Goal: Task Accomplishment & Management: Use online tool/utility

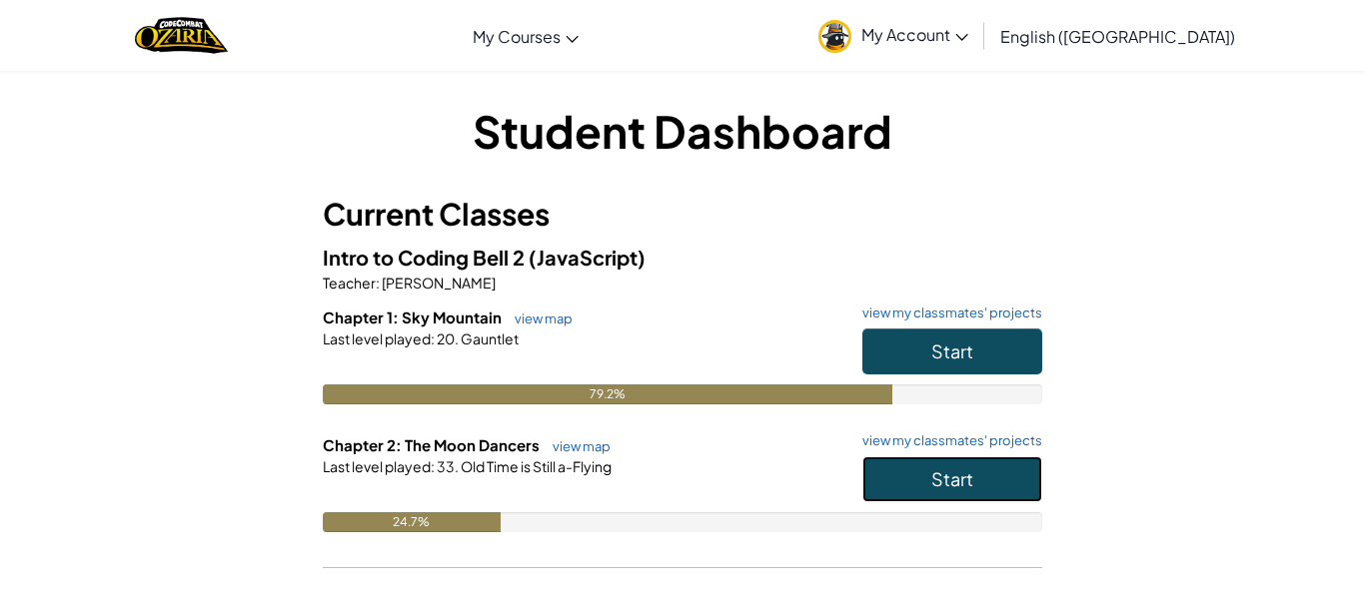
click at [994, 475] on button "Start" at bounding box center [952, 480] width 180 height 46
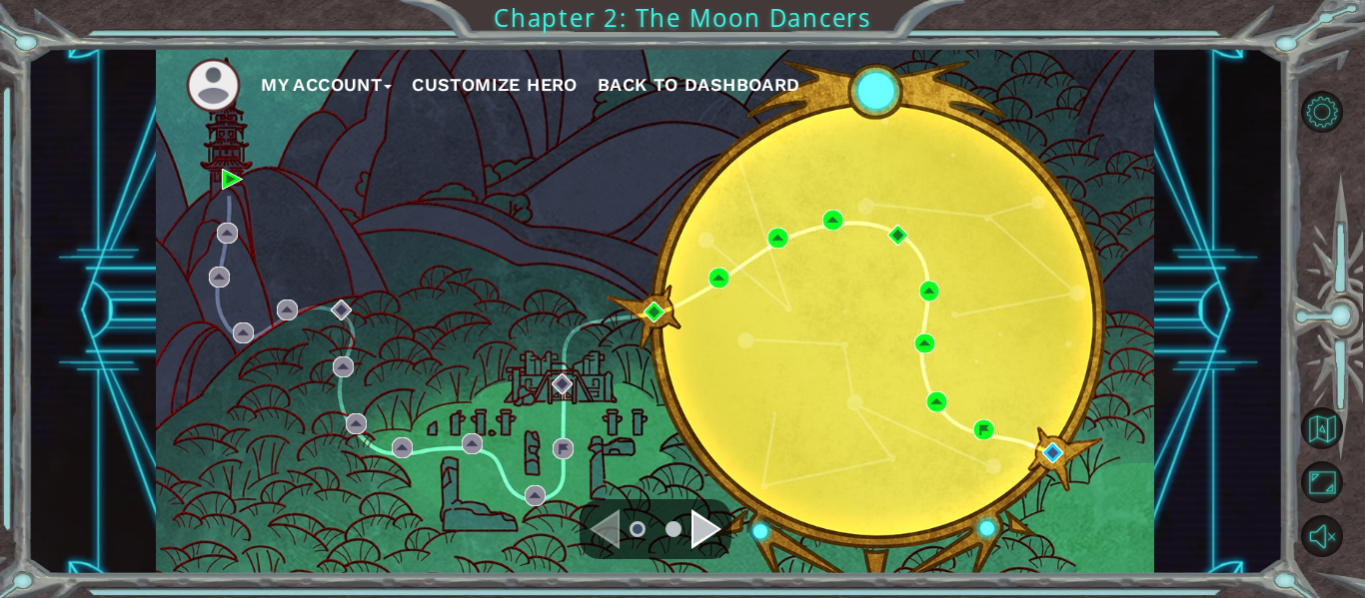
click at [718, 524] on div "Navigate to the next page" at bounding box center [706, 529] width 30 height 40
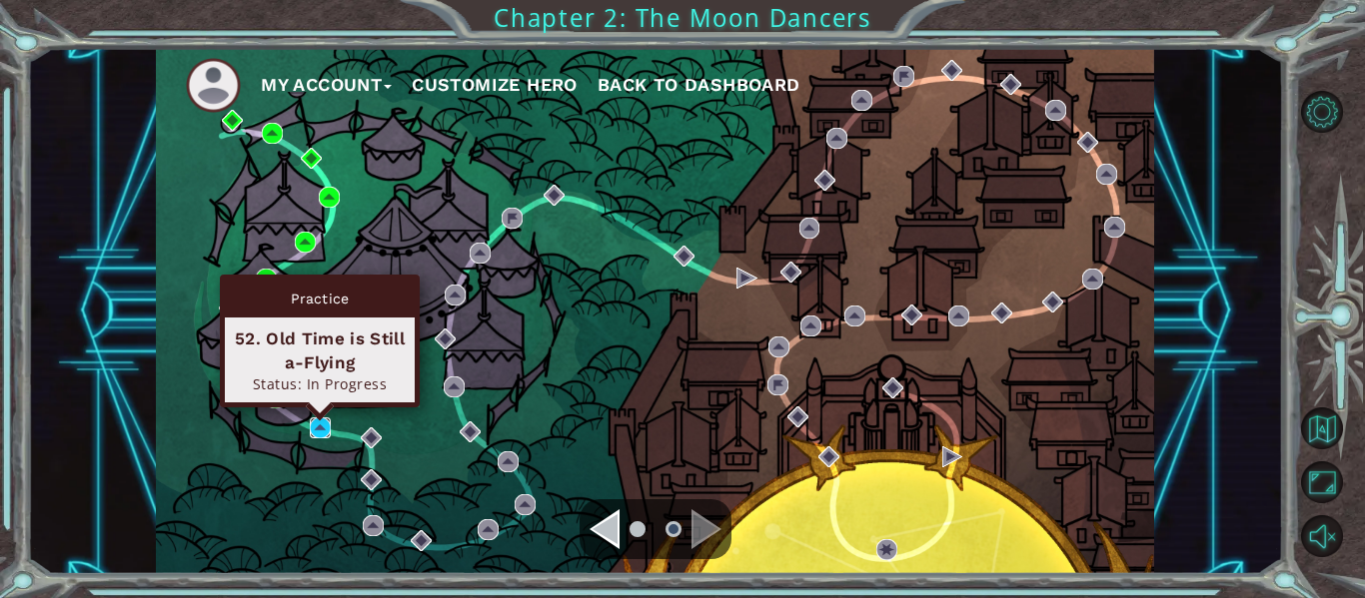
click at [318, 427] on img at bounding box center [320, 428] width 21 height 21
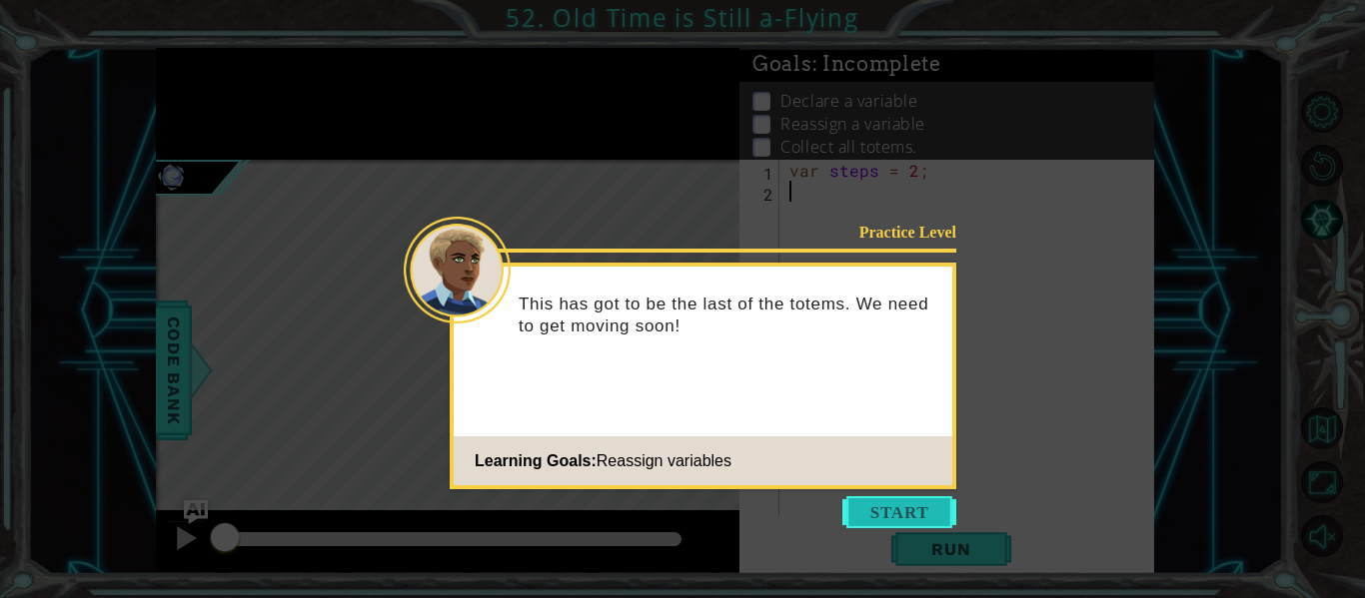
click at [878, 510] on button "Start" at bounding box center [899, 512] width 114 height 32
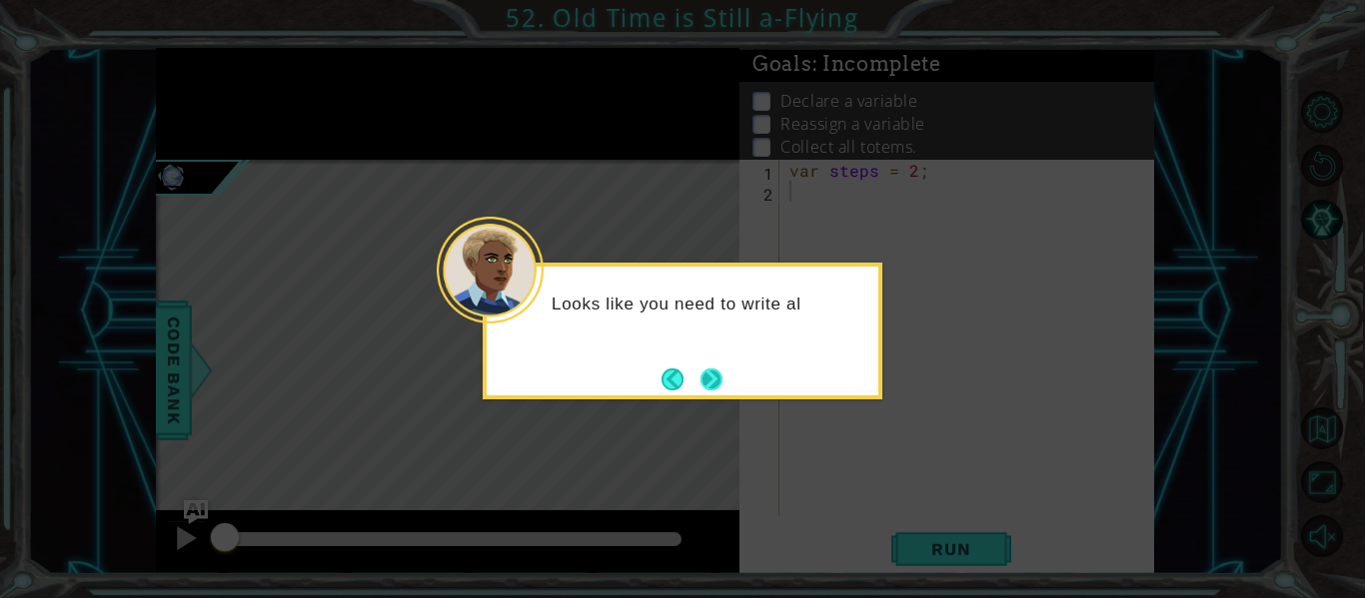
click at [710, 384] on button "Next" at bounding box center [711, 380] width 34 height 34
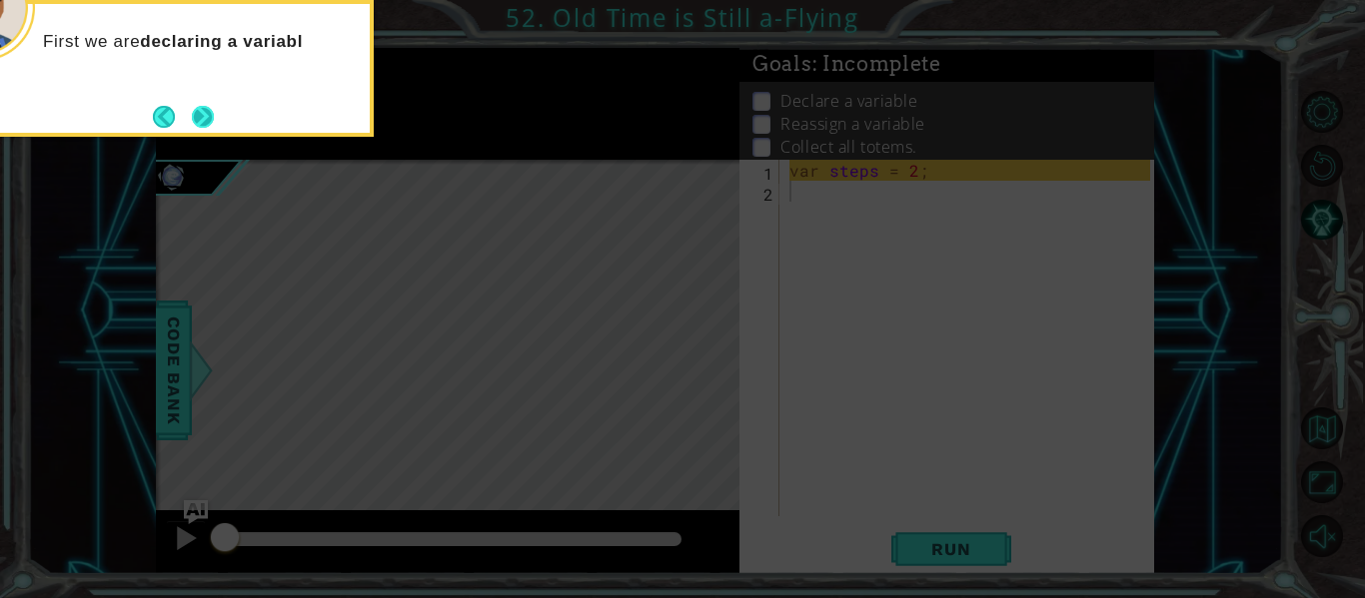
click at [214, 129] on button "Next" at bounding box center [203, 116] width 33 height 33
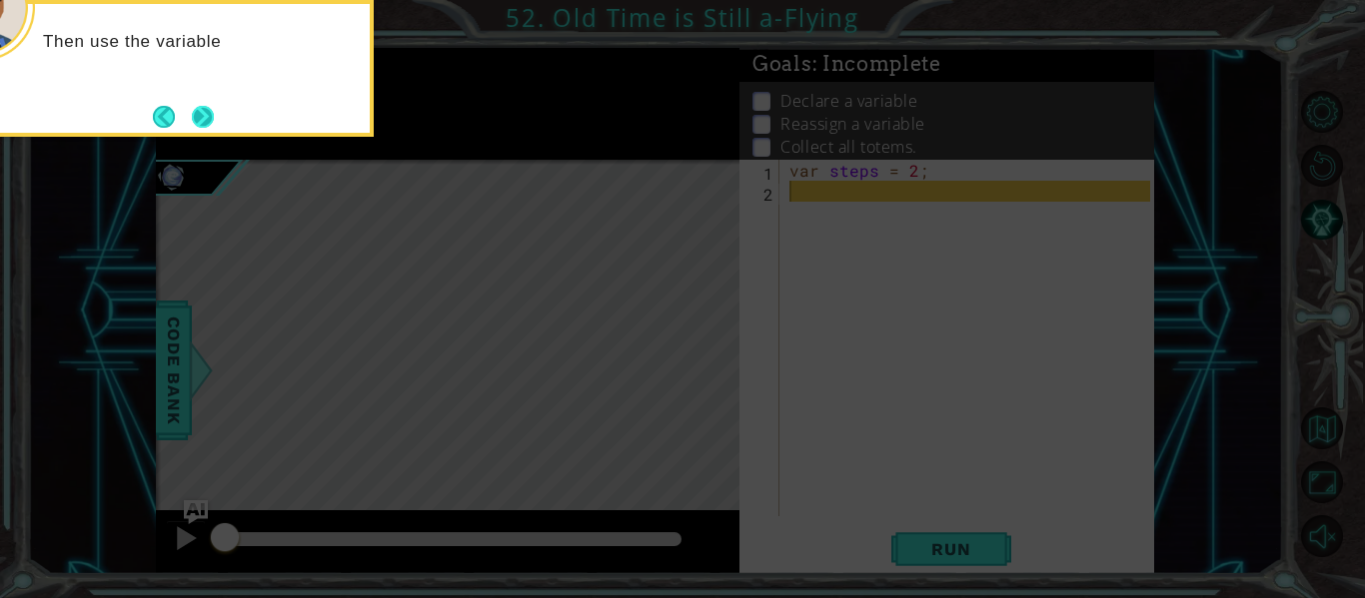
click at [203, 127] on button "Next" at bounding box center [202, 116] width 29 height 29
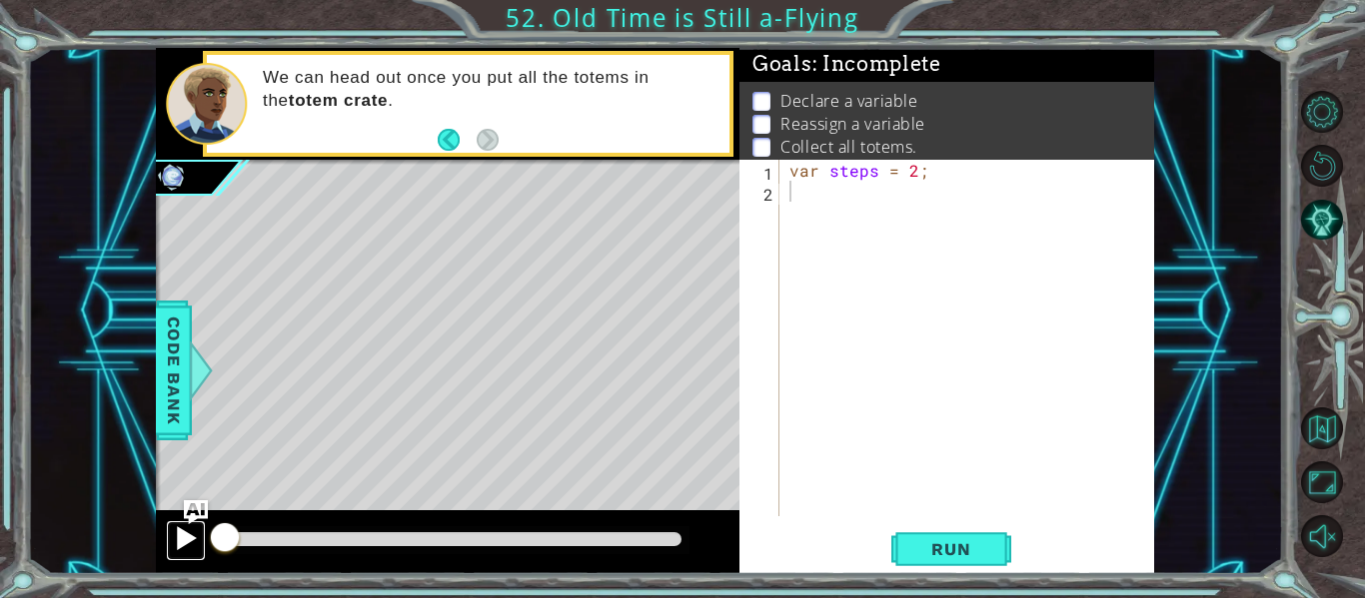
click at [176, 537] on div at bounding box center [186, 538] width 26 height 26
click at [187, 537] on div at bounding box center [186, 538] width 26 height 26
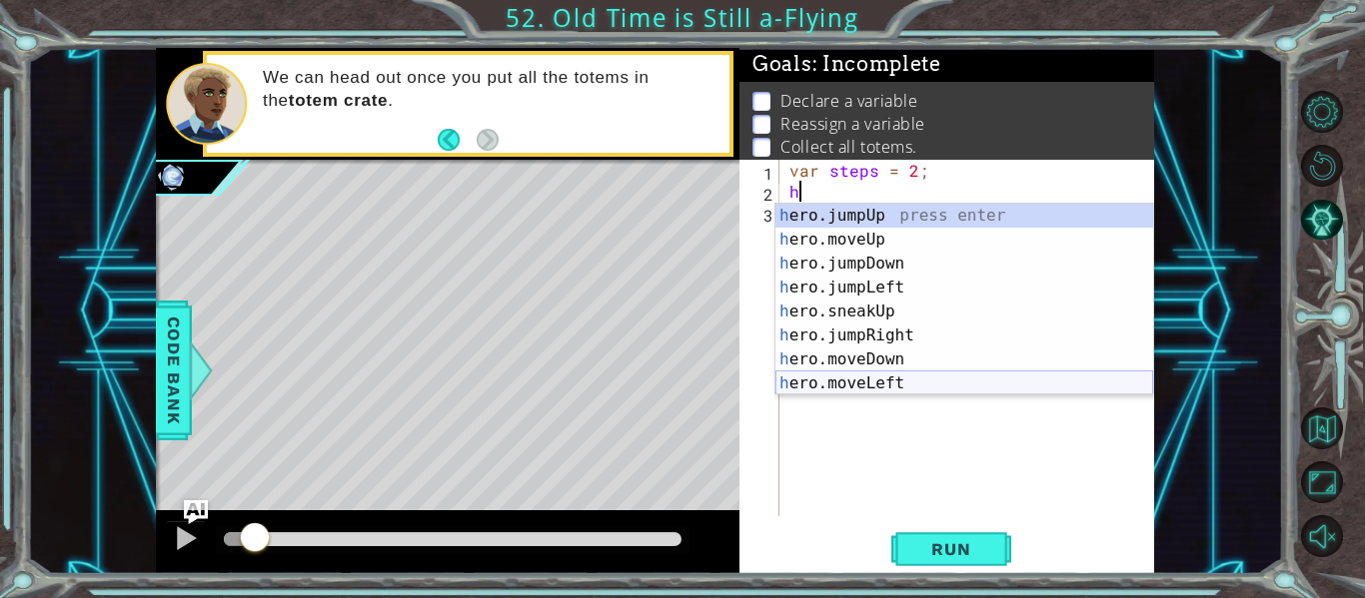
click at [805, 388] on div "h ero.jumpUp press enter h ero.moveUp press enter h ero.jumpDown press enter h …" at bounding box center [964, 324] width 378 height 240
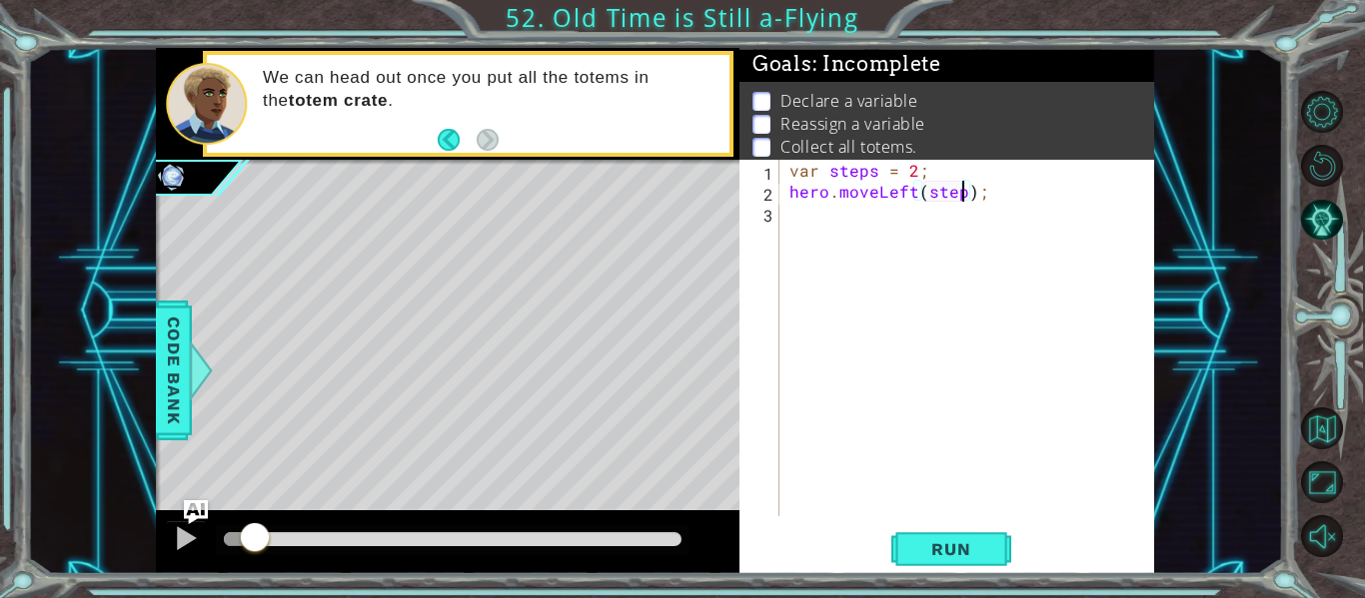
scroll to position [0, 12]
type textarea "hero.moveLeft(steps);"
click at [174, 532] on div at bounding box center [186, 538] width 26 height 26
click at [183, 534] on div at bounding box center [186, 538] width 26 height 26
click at [838, 220] on div "var steps = 2 ; hero . moveLeft ( steps ) ;" at bounding box center [972, 359] width 375 height 399
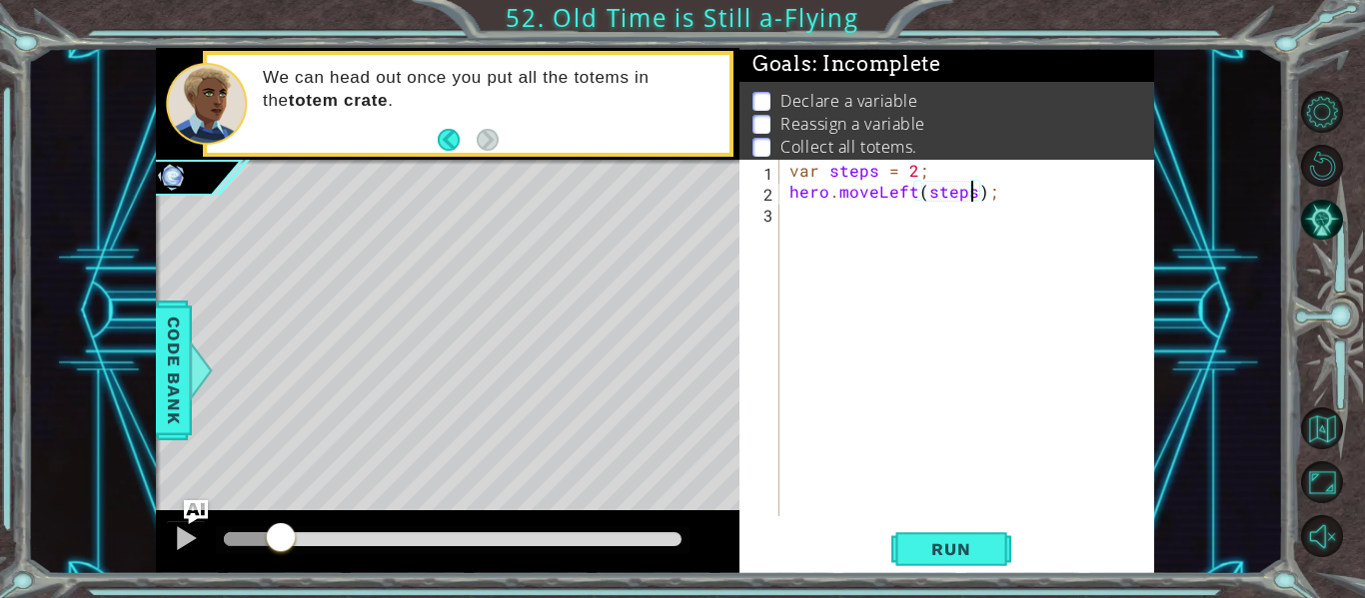
scroll to position [0, 0]
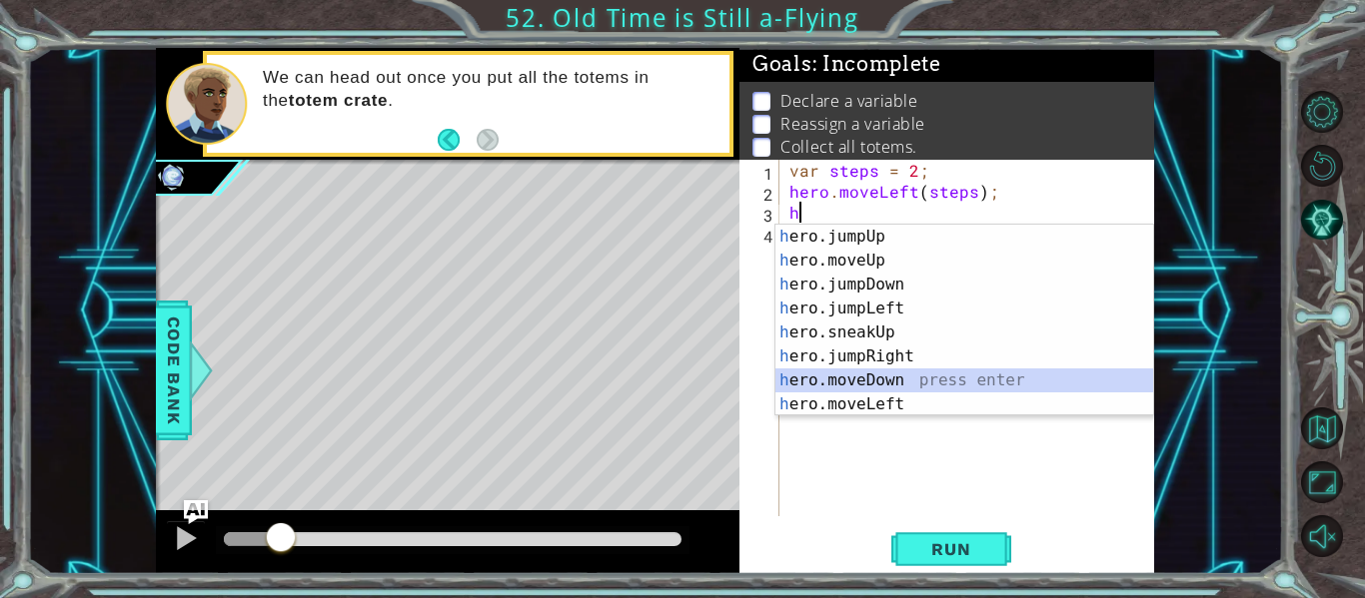
click at [827, 378] on div "h ero.jumpUp press enter h ero.moveUp press enter h ero.jumpDown press enter h …" at bounding box center [964, 345] width 378 height 240
type textarea "hero.moveDown(1);"
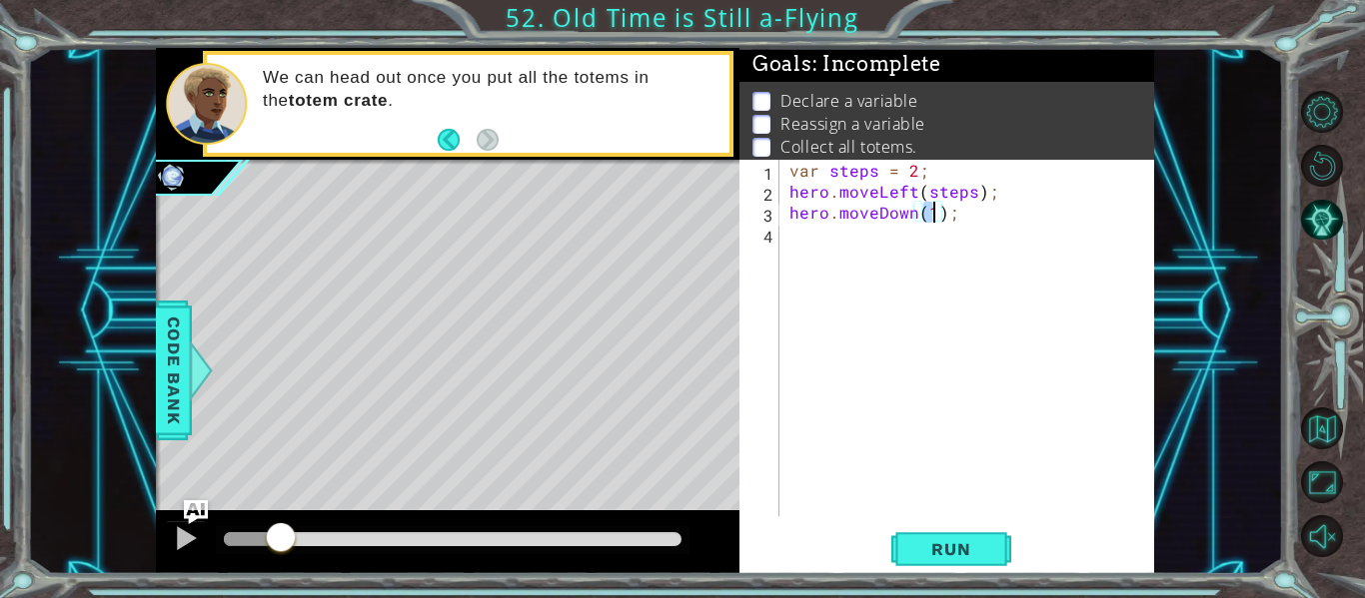
click at [874, 249] on div "var steps = 2 ; hero . moveLeft ( steps ) ; hero . moveDown ( 1 ) ;" at bounding box center [972, 359] width 375 height 399
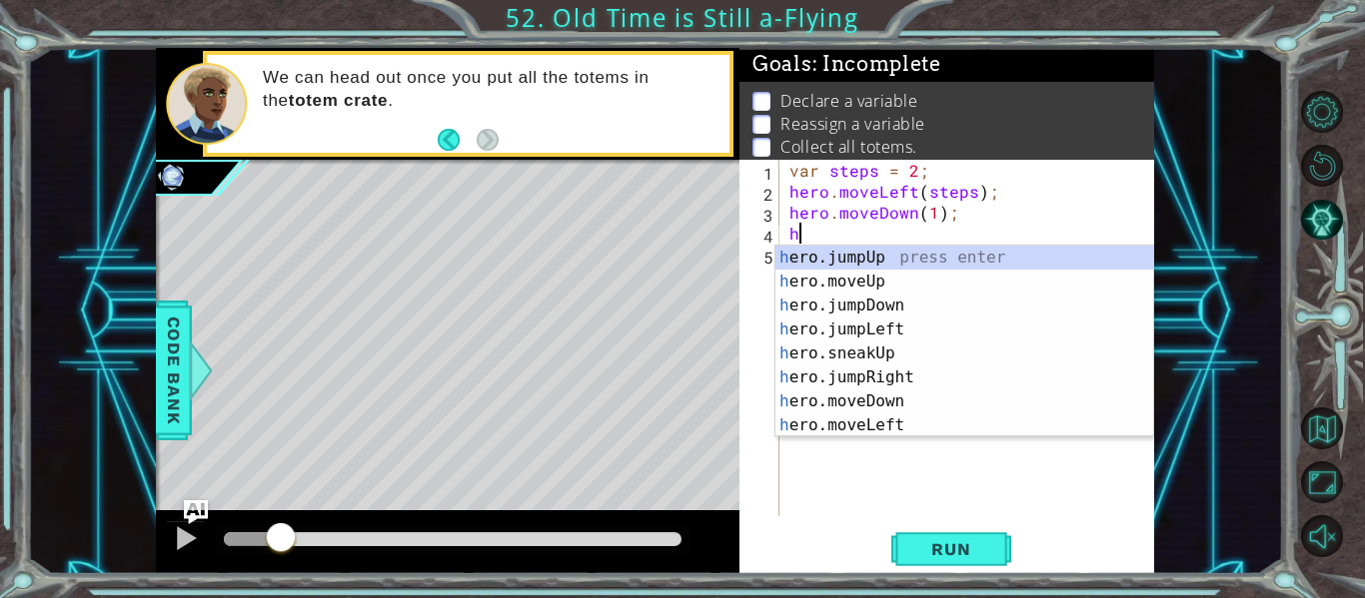
click at [910, 192] on div "var steps = 2 ; hero . moveLeft ( steps ) ; hero . moveDown ( 1 ) ; h" at bounding box center [972, 359] width 375 height 399
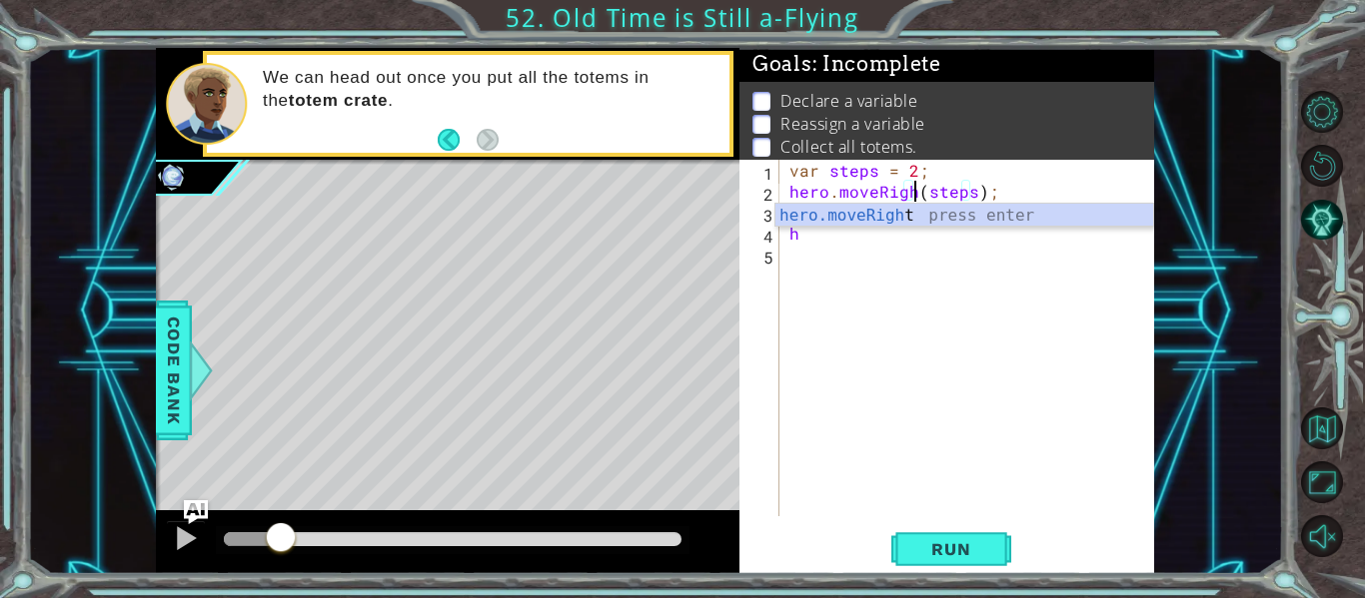
scroll to position [0, 9]
click at [182, 520] on button at bounding box center [186, 540] width 40 height 41
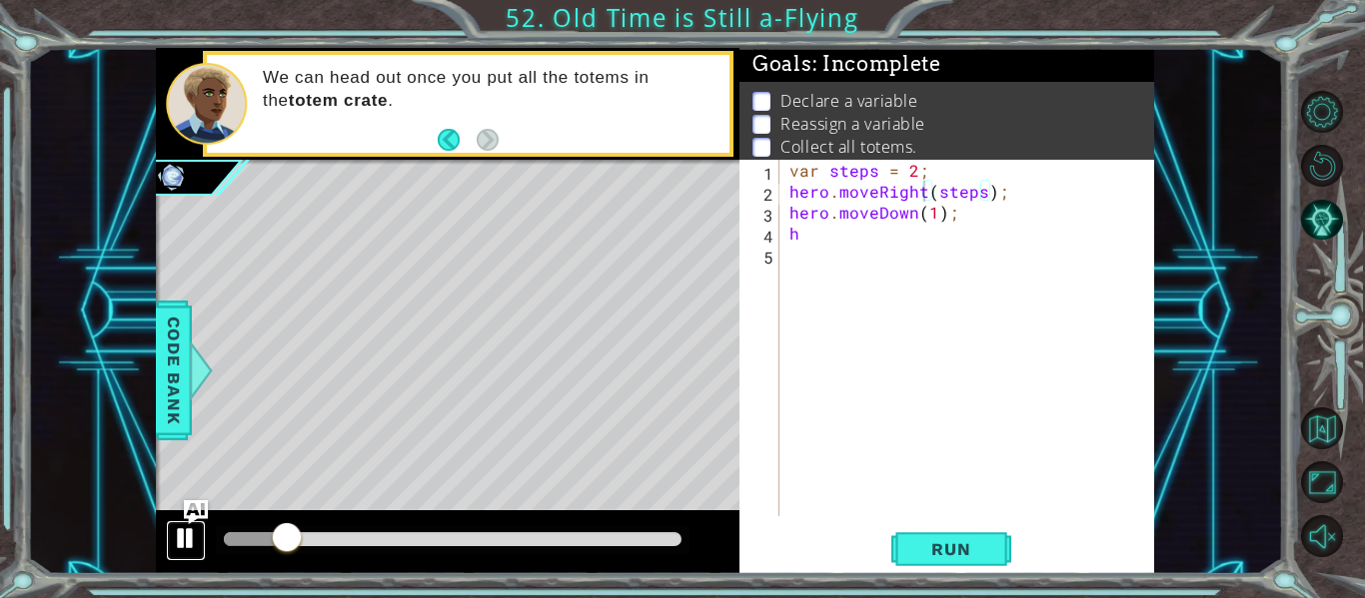
click at [180, 526] on div at bounding box center [186, 538] width 26 height 26
click at [177, 528] on div at bounding box center [186, 538] width 26 height 26
click at [856, 243] on div "var steps = 2 ; hero . moveRight ( steps ) ; hero . moveDown ( 1 ) ; h" at bounding box center [972, 359] width 375 height 399
type textarea "h"
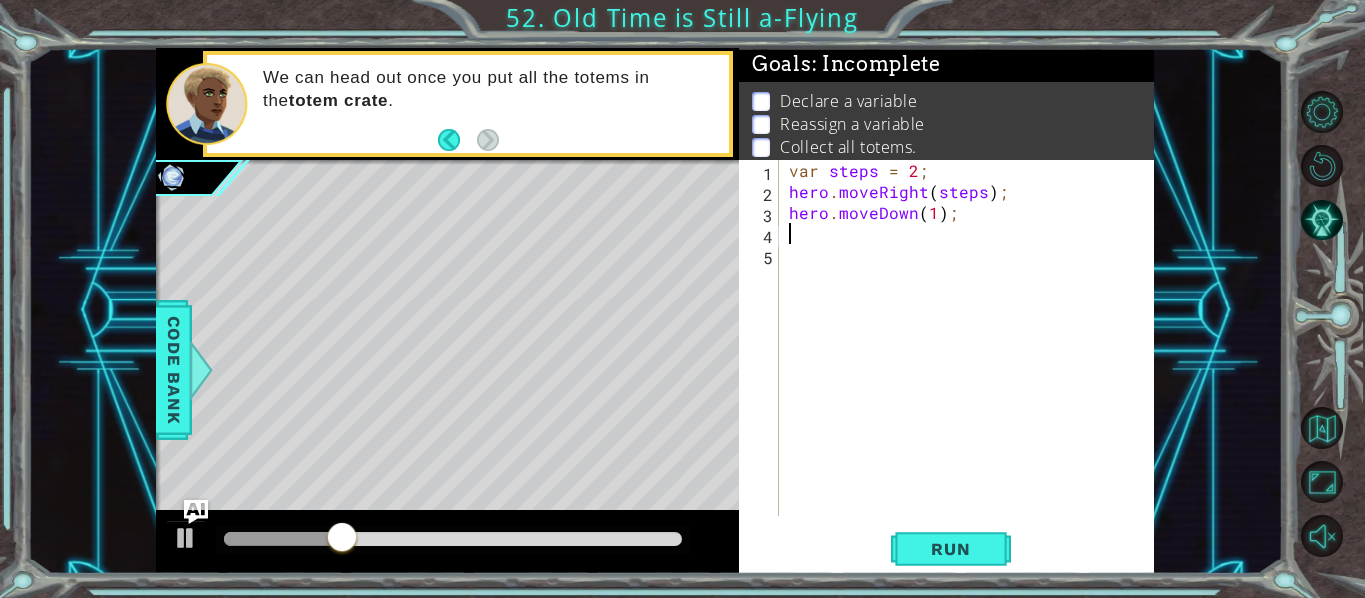
type textarea "y"
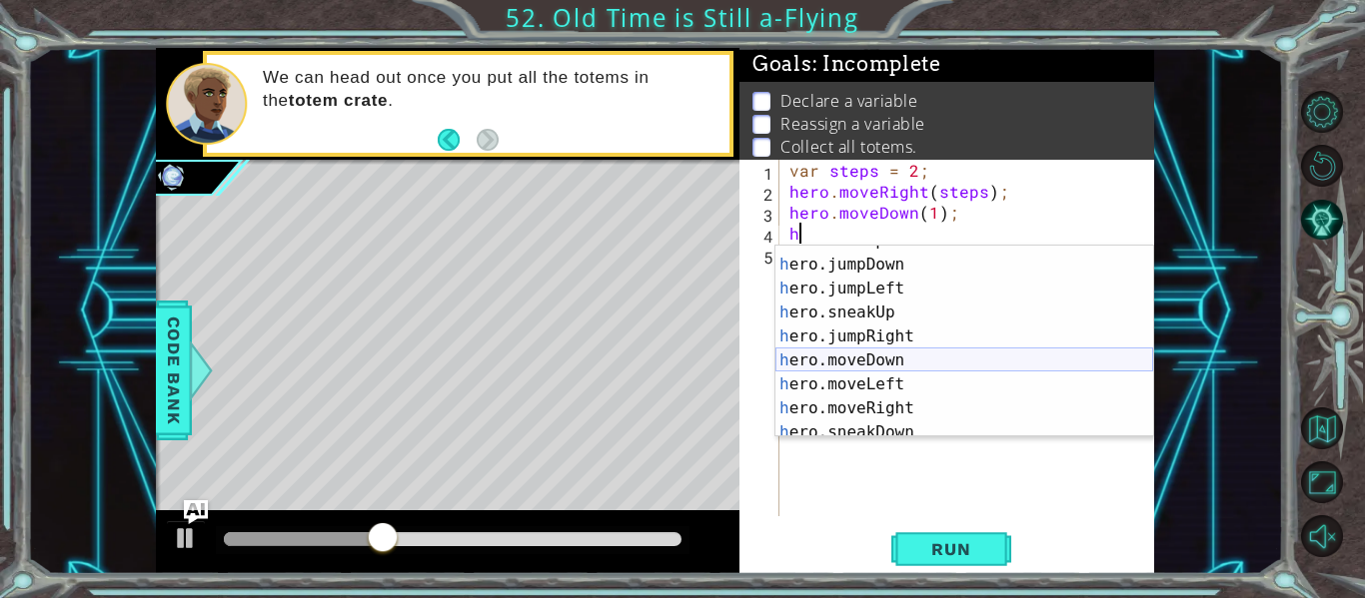
scroll to position [54, 0]
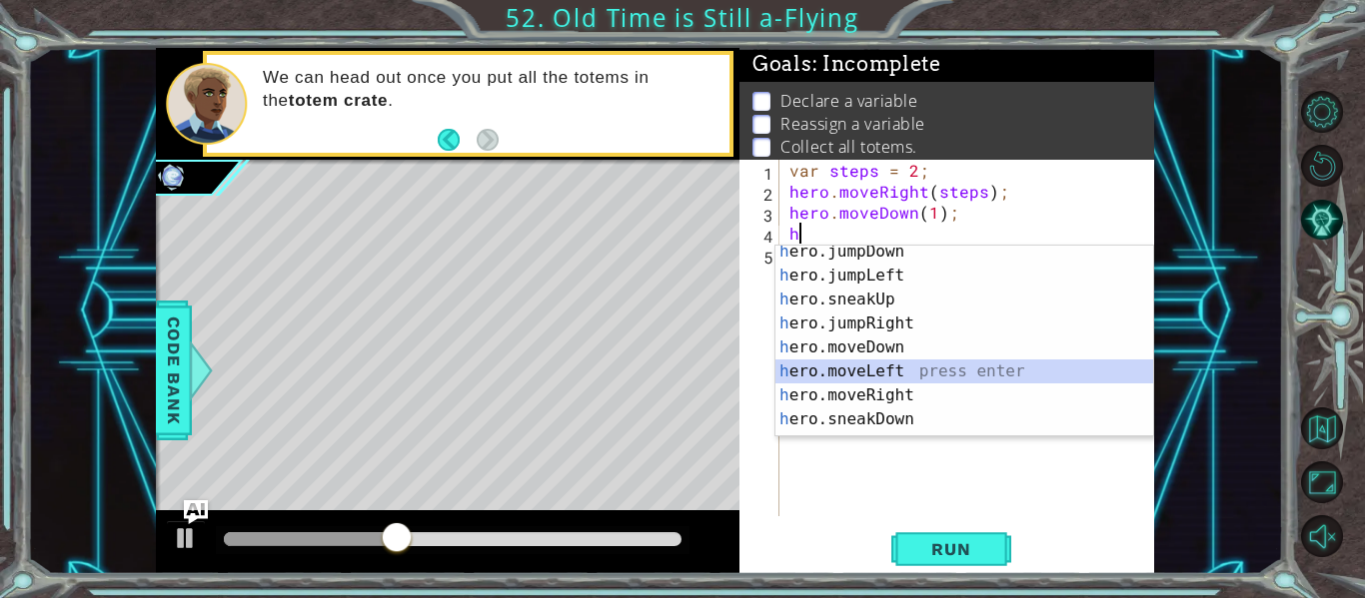
click at [851, 372] on div "h ero.jumpDown press enter h ero.jumpLeft press enter h ero.sneakUp press enter…" at bounding box center [964, 360] width 378 height 240
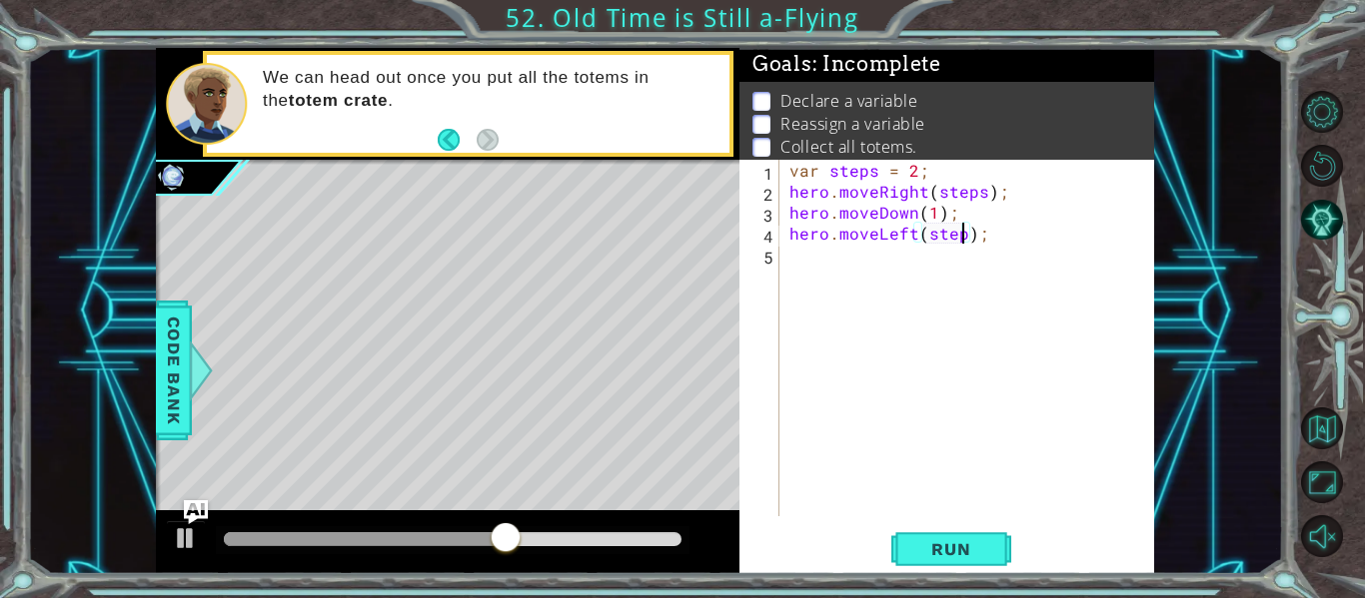
scroll to position [0, 12]
type textarea "hero.moveLeft(steps);"
click at [901, 545] on button "Run" at bounding box center [951, 549] width 120 height 41
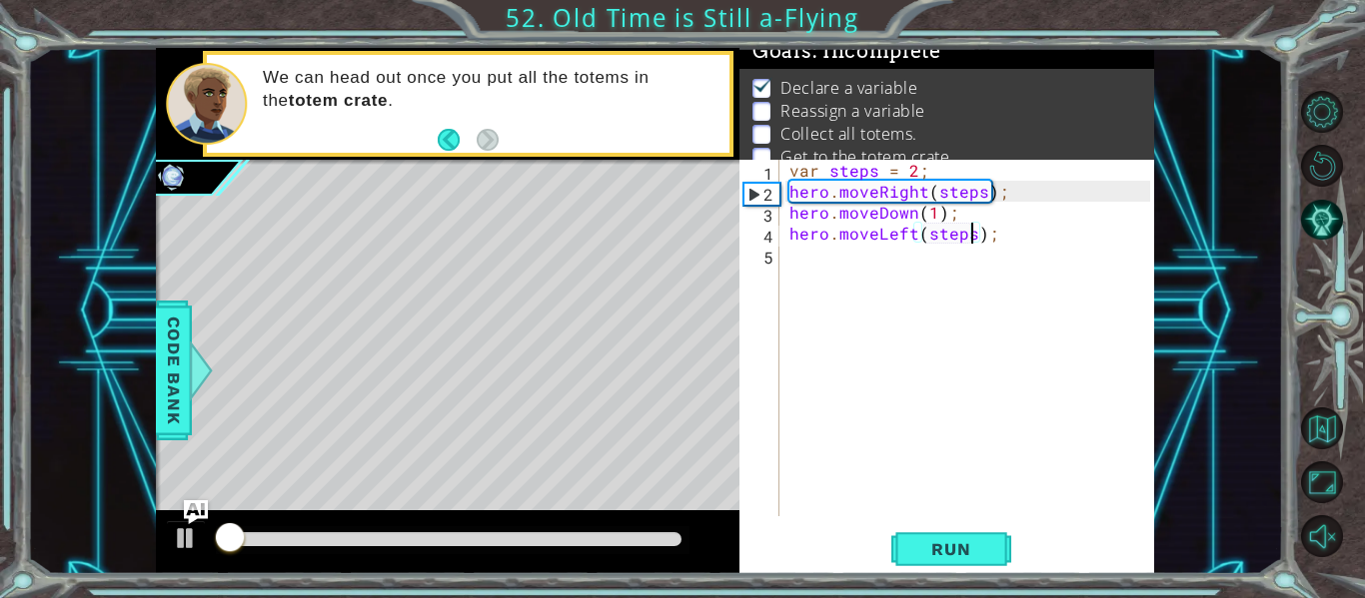
scroll to position [16, 0]
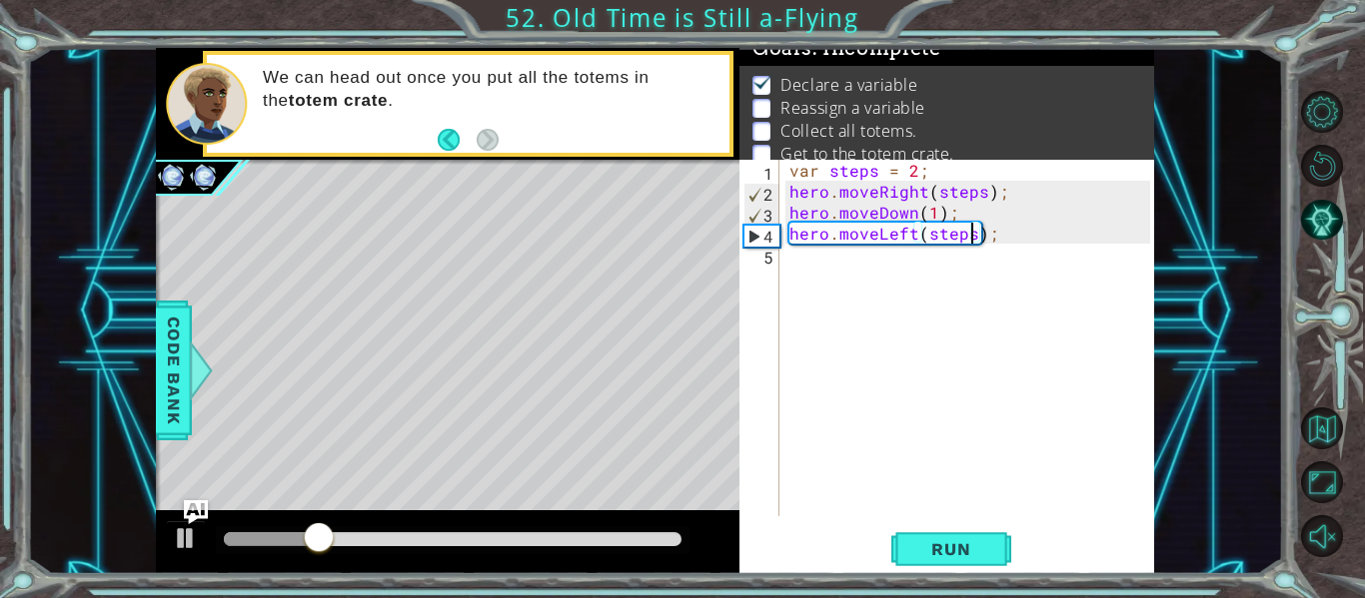
click at [859, 275] on div "var steps = 2 ; hero . moveRight ( steps ) ; hero . moveDown ( 1 ) ; hero . mov…" at bounding box center [972, 359] width 375 height 399
type textarea "steps = 4"
click at [799, 283] on div "var steps = 2 ; hero . moveRight ( steps ) ; hero . moveDown ( 1 ) ; hero . mov…" at bounding box center [972, 359] width 375 height 399
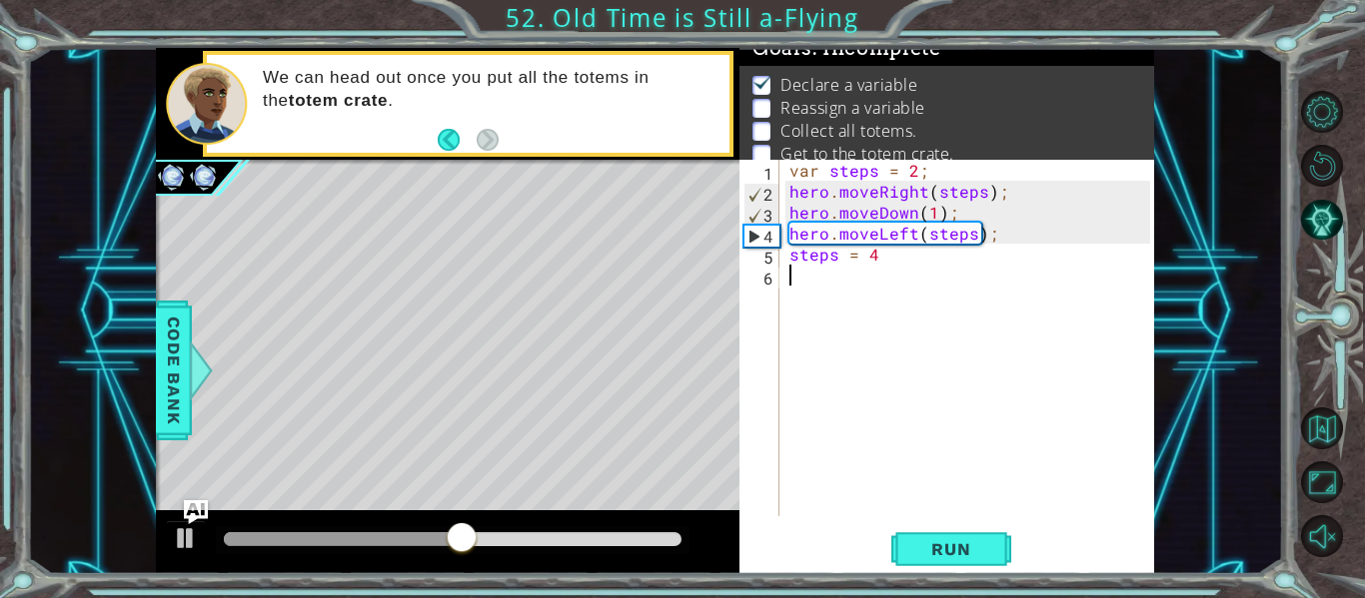
scroll to position [0, 0]
type textarea "f"
click at [906, 537] on button "Run" at bounding box center [951, 549] width 120 height 41
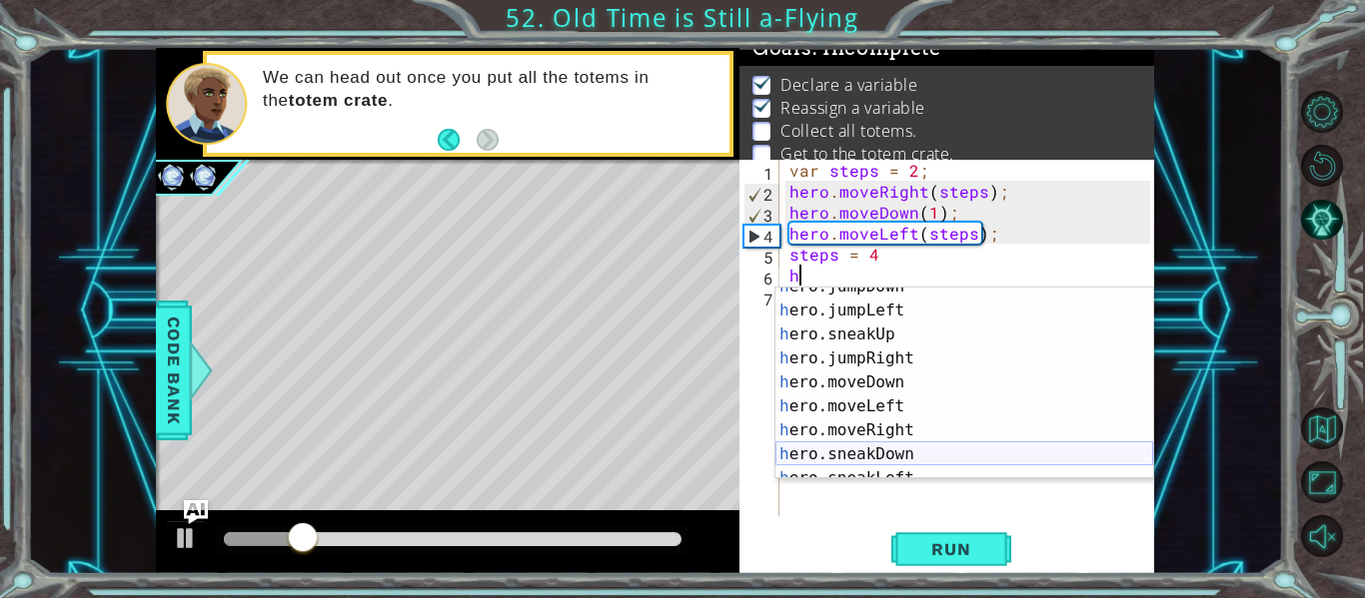
scroll to position [63, 0]
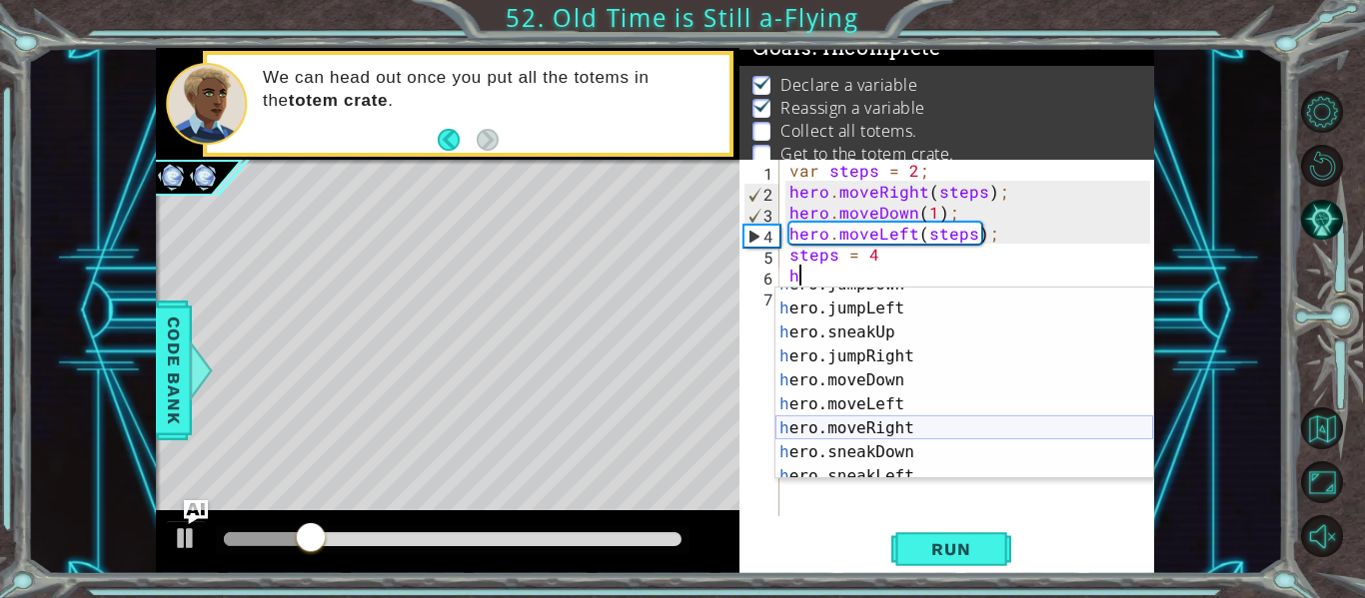
click at [841, 429] on div "h ero.jumpDown press enter h ero.jumpLeft press enter h ero.sneakUp press enter…" at bounding box center [964, 393] width 378 height 240
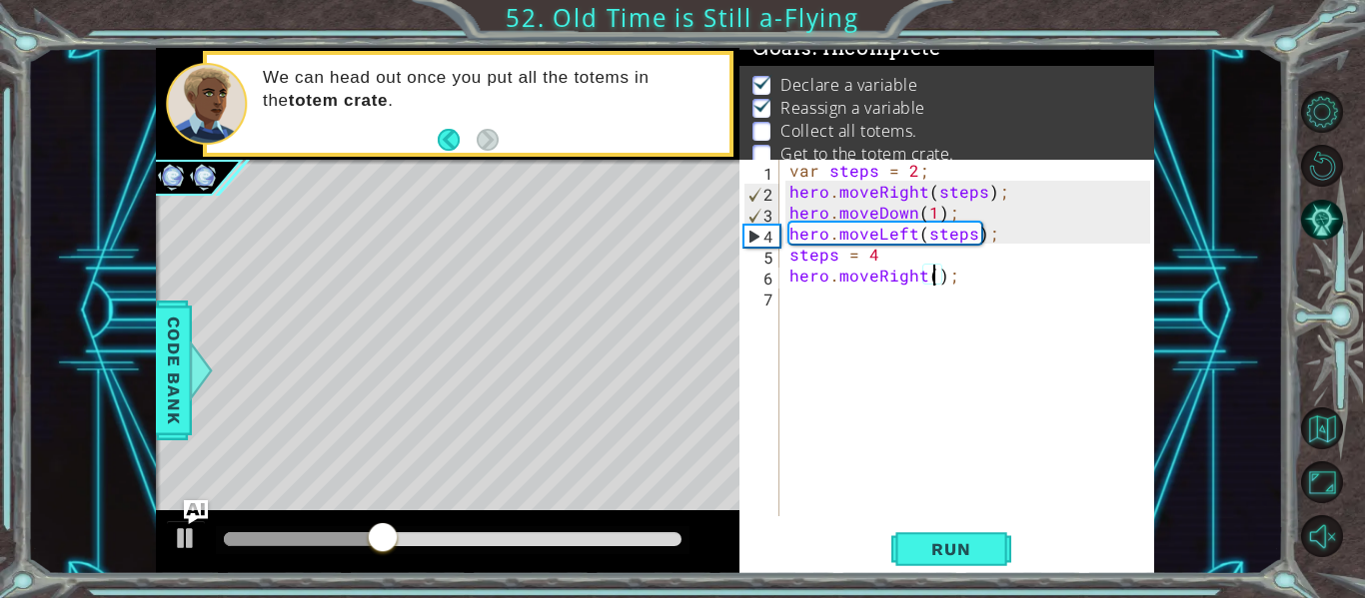
scroll to position [0, 9]
type textarea "hero.moveRight);"
drag, startPoint x: 971, startPoint y: 280, endPoint x: 779, endPoint y: 274, distance: 191.9
click at [779, 274] on div "hero.moveRight); 1 2 3 4 5 6 7 var steps = 2 ; hero . moveRight ( steps ) ; her…" at bounding box center [944, 338] width 411 height 357
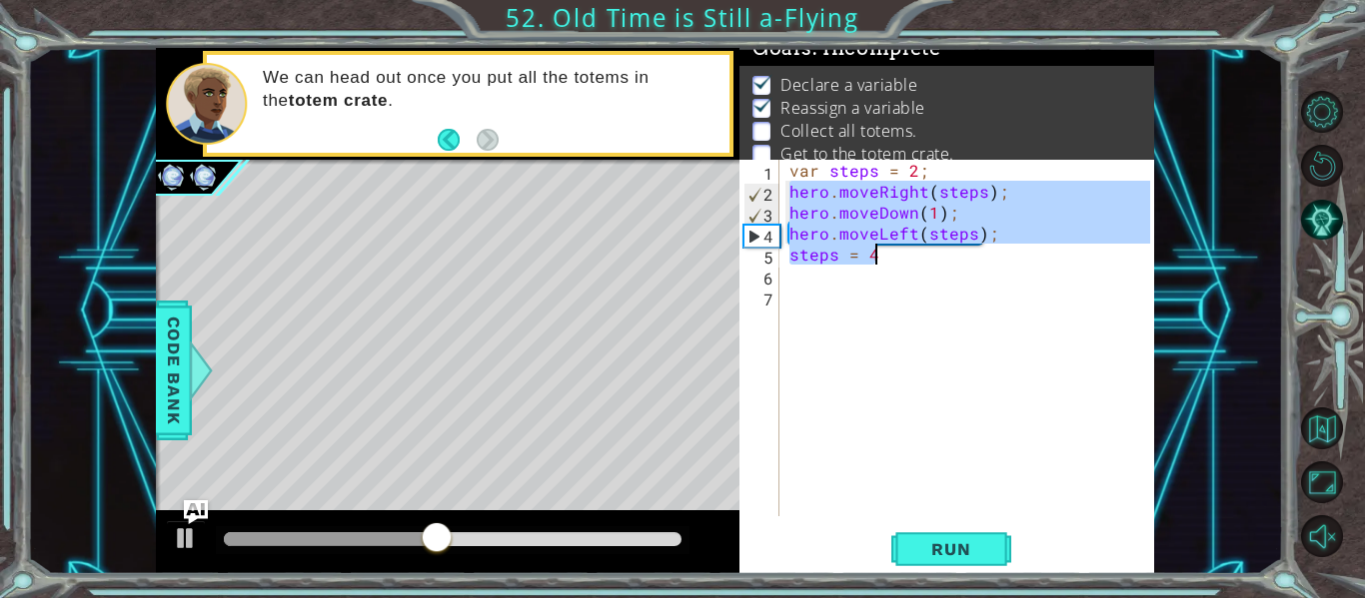
drag, startPoint x: 790, startPoint y: 191, endPoint x: 1011, endPoint y: 244, distance: 227.0
click at [1011, 244] on div "var steps = 2 ; hero . moveRight ( steps ) ; hero . moveDown ( 1 ) ; hero . mov…" at bounding box center [972, 359] width 375 height 399
type textarea "hero.moveDown(1); hero.moveLeft(steps);"
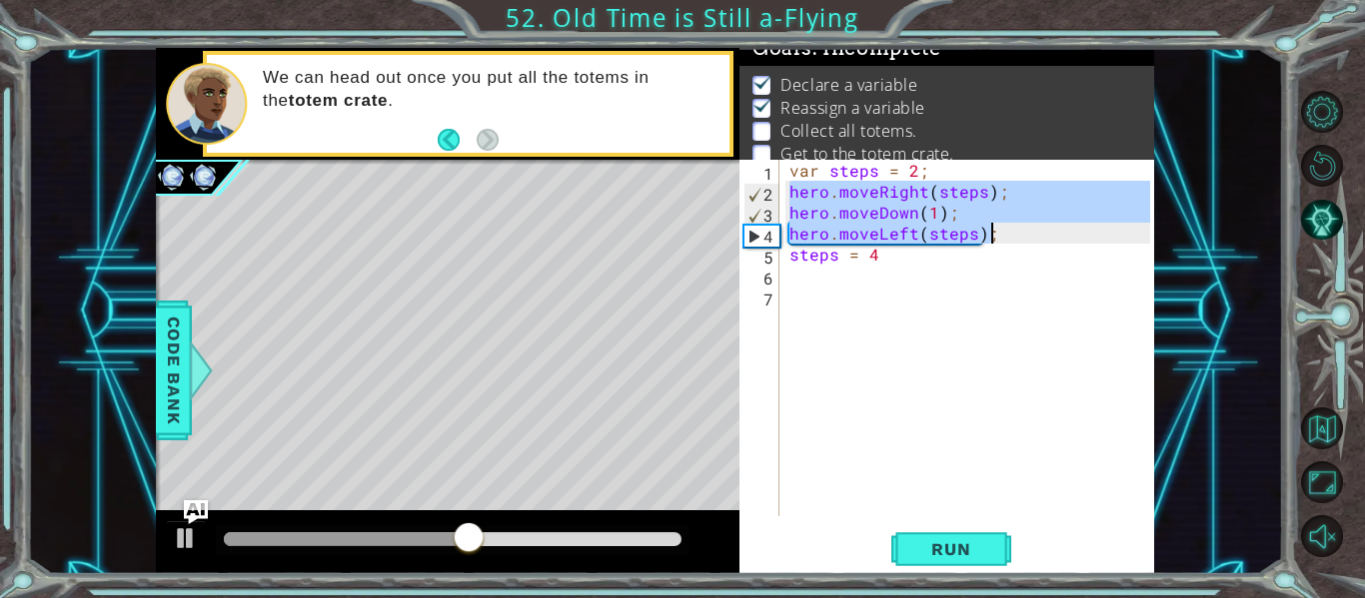
click at [866, 282] on div "var steps = 2 ; hero . moveRight ( steps ) ; hero . moveDown ( 1 ) ; hero . mov…" at bounding box center [972, 359] width 375 height 399
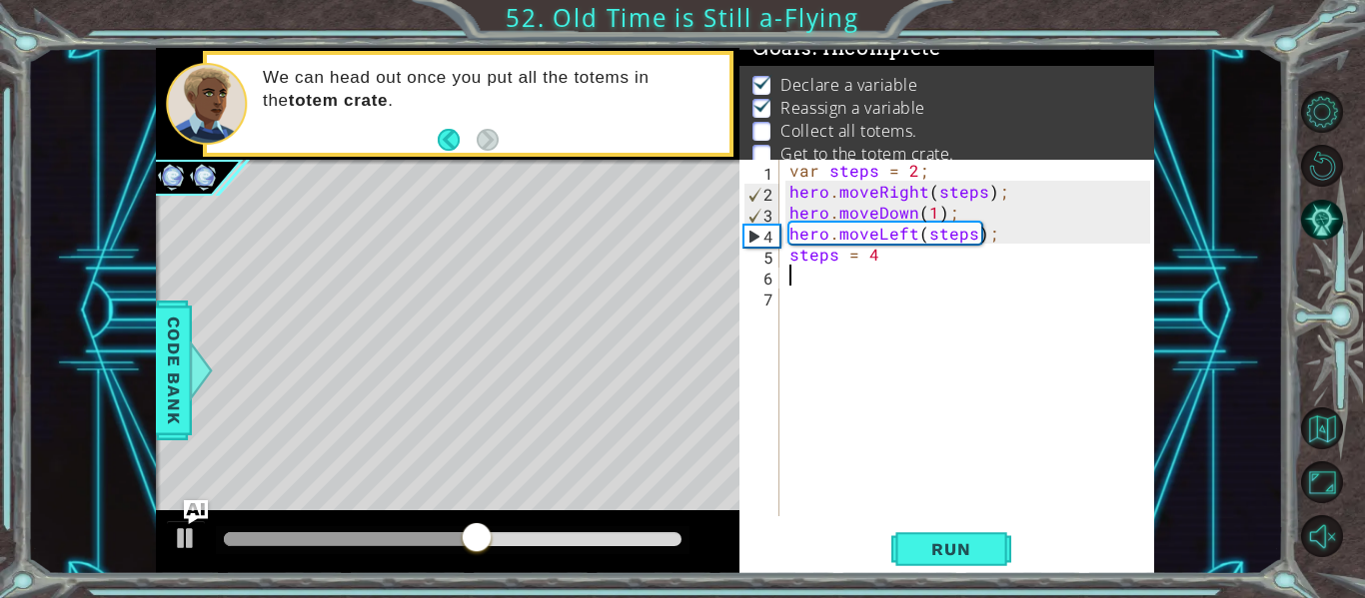
paste textarea "hero.moveLeft(steps);"
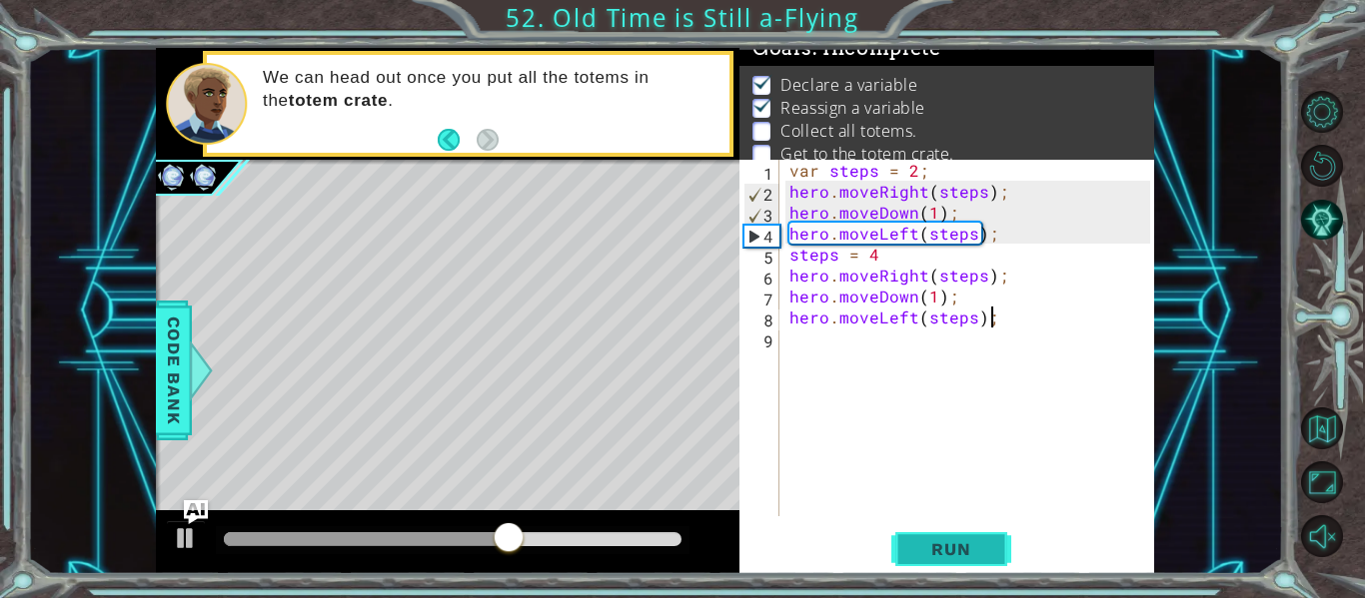
type textarea "hero.moveLeft(steps);"
click at [962, 560] on button "Run" at bounding box center [951, 549] width 120 height 41
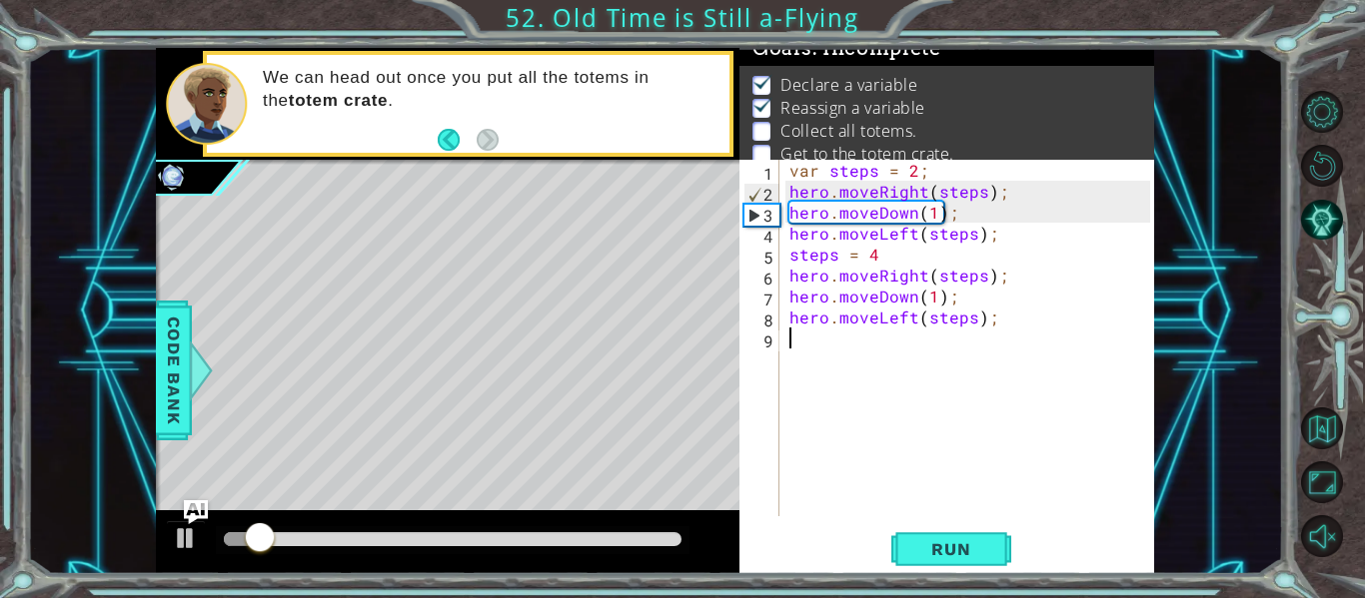
click at [842, 341] on div "var steps = 2 ; hero . moveRight ( steps ) ; hero . moveDown ( 1 ) ; hero . mov…" at bounding box center [972, 359] width 375 height 399
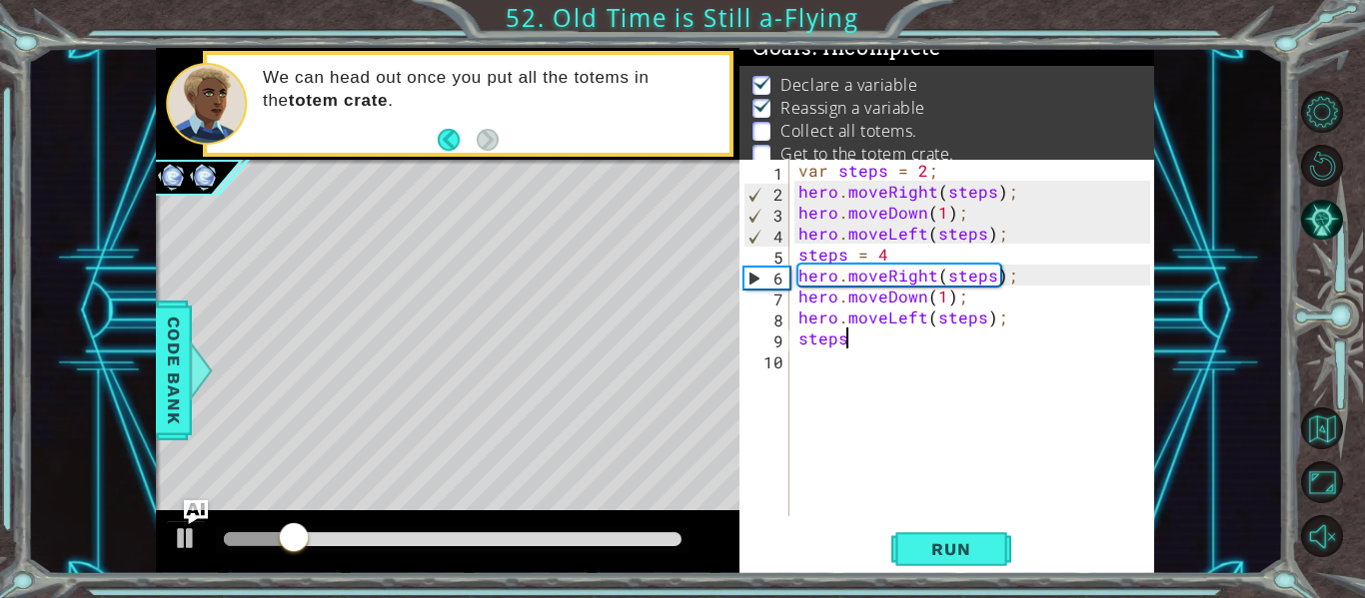
scroll to position [0, 2]
type textarea "steps = 6"
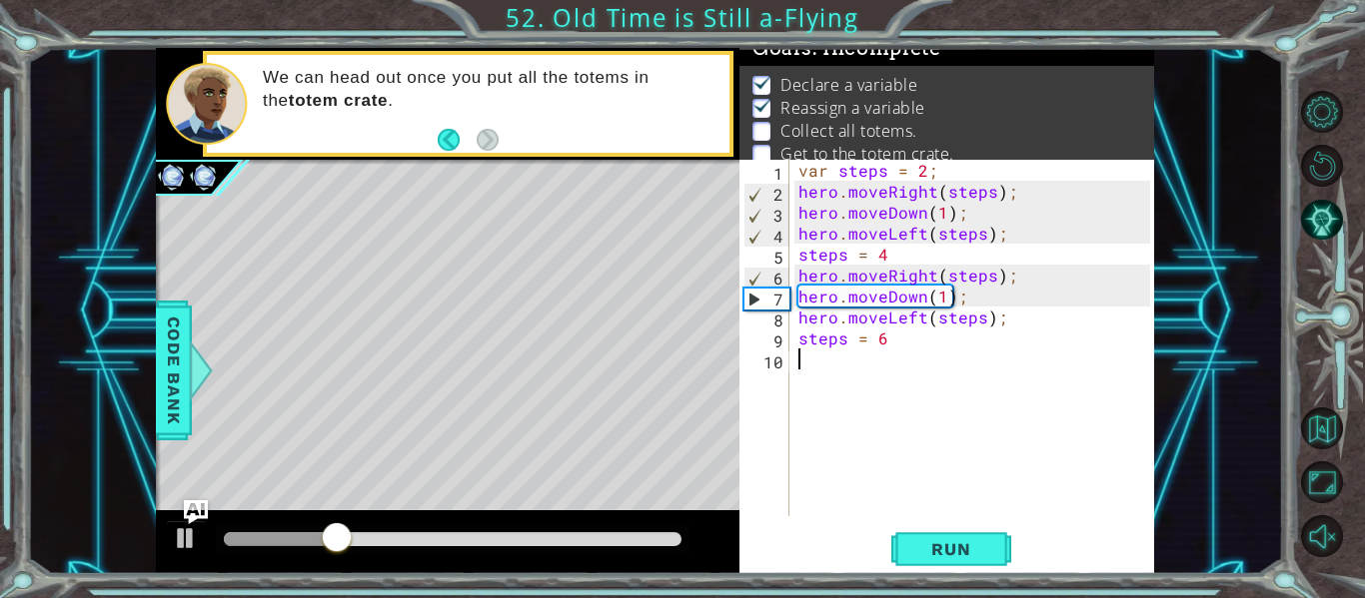
click at [811, 370] on div "var steps = 2 ; hero . moveRight ( steps ) ; hero . moveDown ( 1 ) ; hero . mov…" at bounding box center [977, 359] width 366 height 399
paste textarea "hero.moveLeft(steps);"
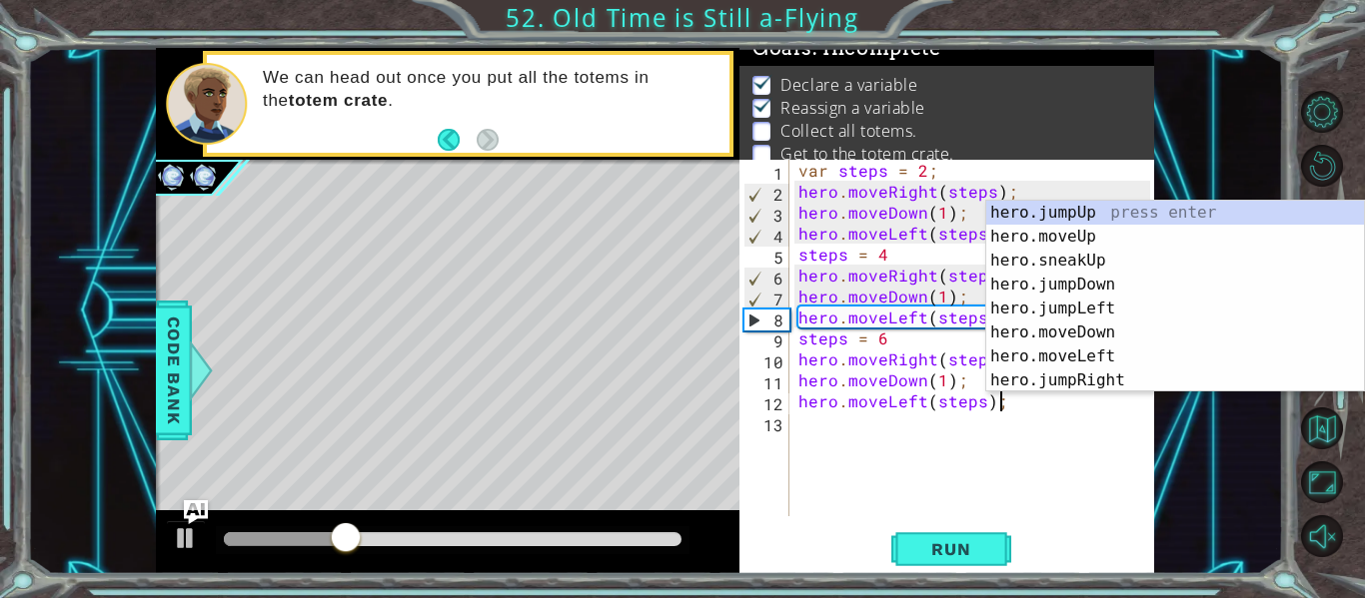
scroll to position [2, 0]
type textarea "hero.moveLeft(steps);"
click at [948, 566] on button "Run" at bounding box center [951, 549] width 120 height 41
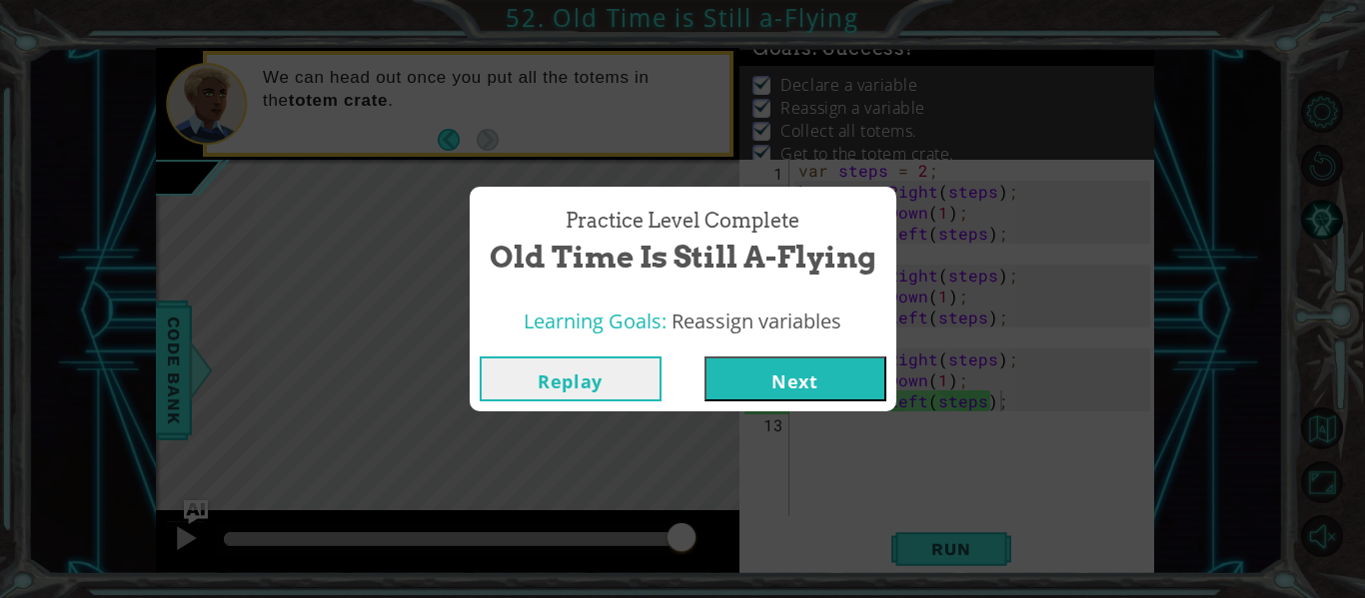
click at [824, 383] on button "Next" at bounding box center [795, 379] width 182 height 45
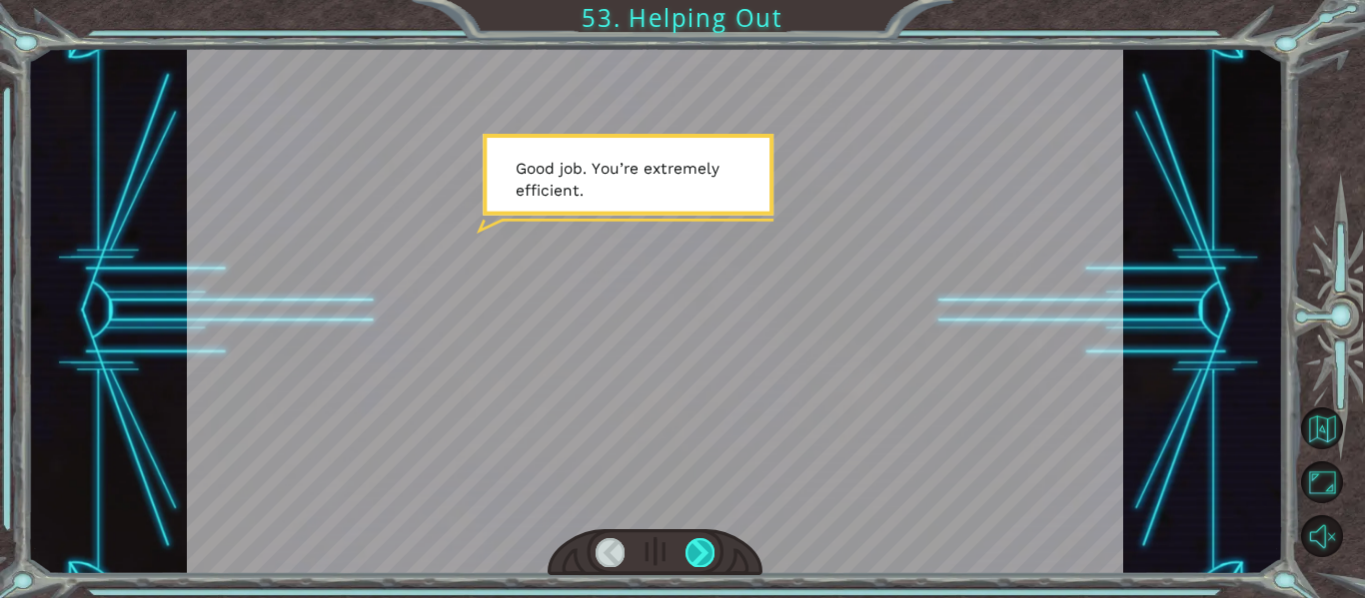
click at [695, 549] on div at bounding box center [699, 552] width 29 height 28
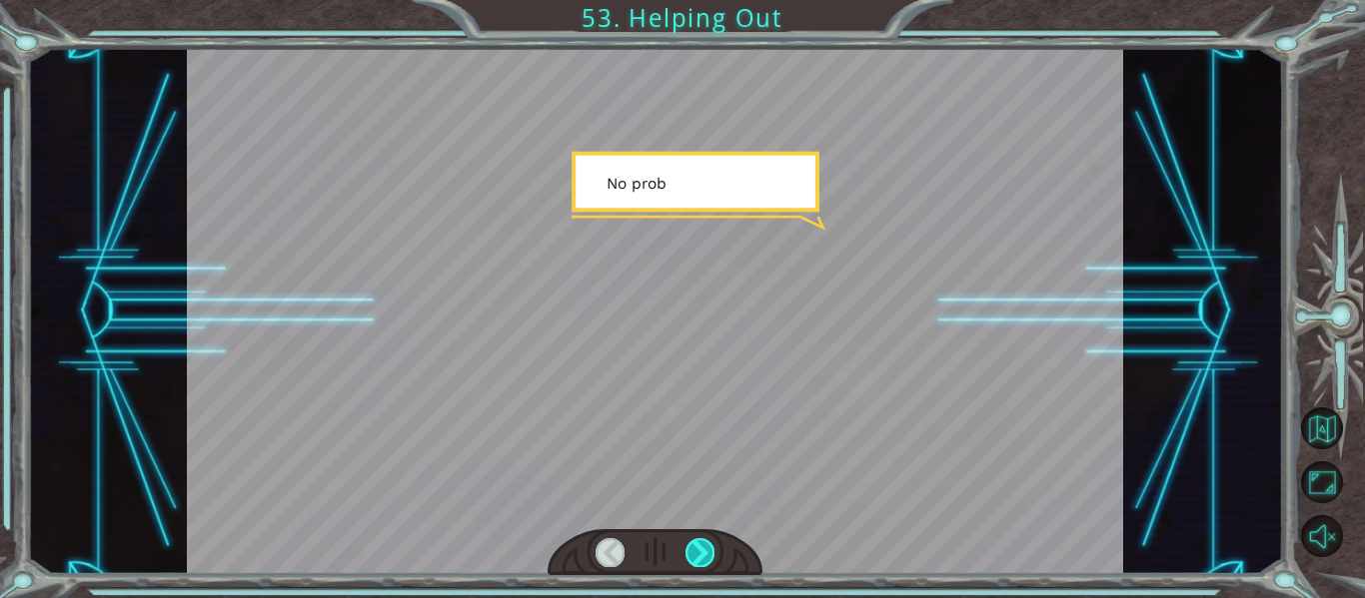
click at [709, 561] on div at bounding box center [699, 552] width 29 height 28
click at [702, 553] on div at bounding box center [699, 552] width 29 height 28
click at [698, 551] on div at bounding box center [699, 552] width 29 height 28
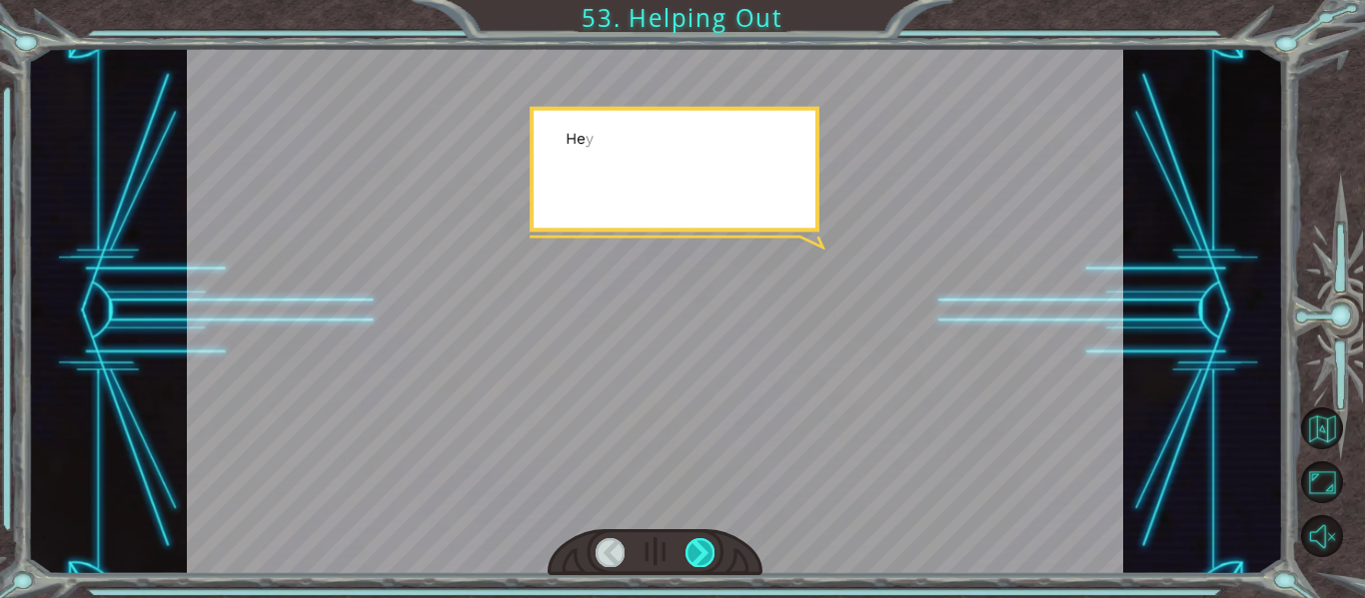
click at [699, 553] on div at bounding box center [699, 552] width 29 height 28
click at [704, 556] on div at bounding box center [699, 552] width 29 height 28
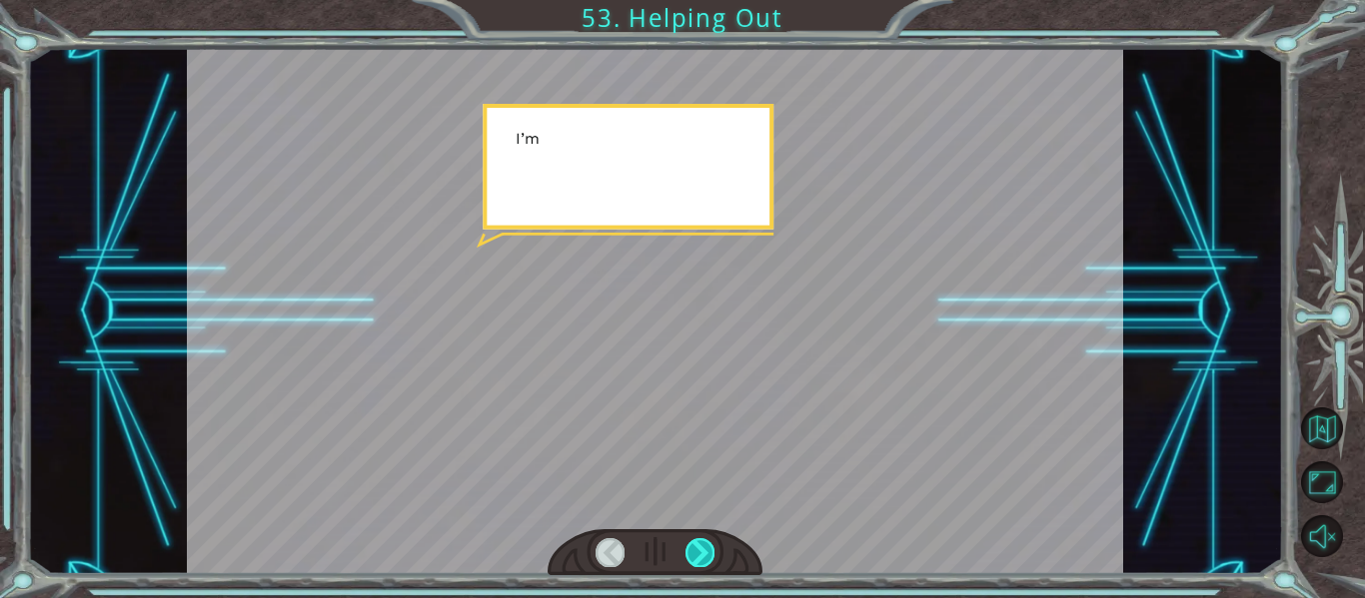
click at [703, 553] on div at bounding box center [699, 552] width 29 height 28
click at [704, 548] on div at bounding box center [699, 552] width 29 height 28
click at [706, 549] on div at bounding box center [699, 552] width 29 height 28
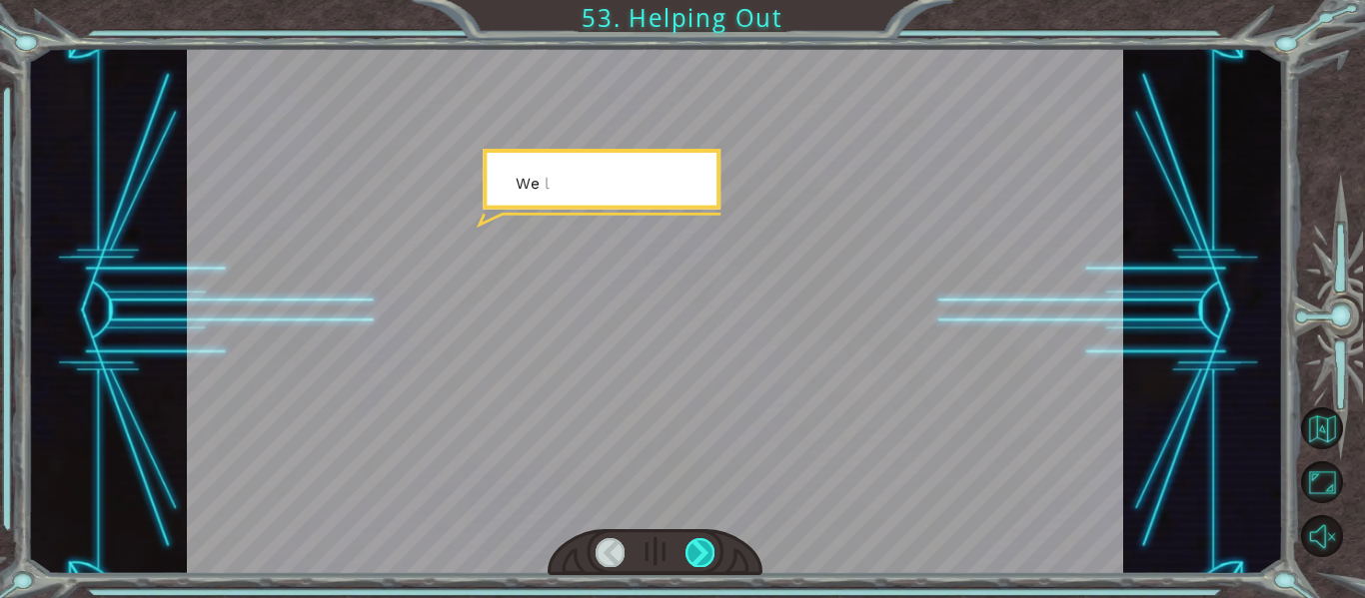
click at [706, 546] on div at bounding box center [699, 552] width 29 height 28
click at [709, 551] on div at bounding box center [699, 552] width 29 height 28
click at [706, 546] on div at bounding box center [699, 552] width 29 height 28
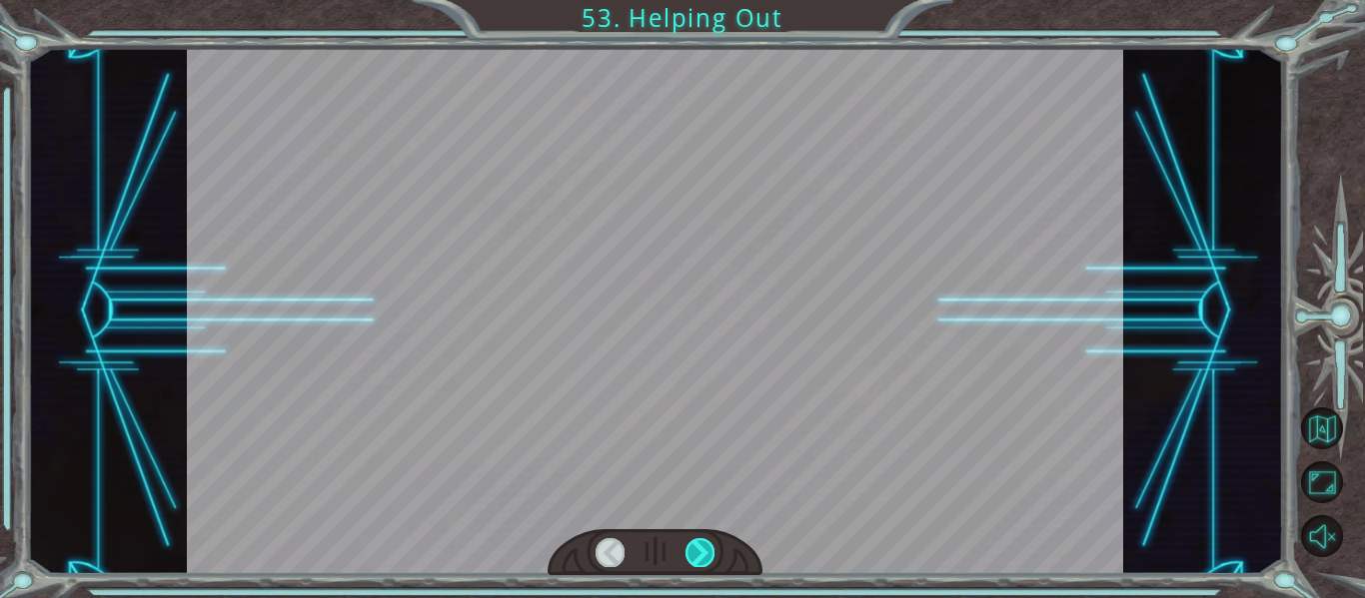
click at [699, 543] on div at bounding box center [699, 552] width 29 height 28
click at [695, 541] on div at bounding box center [699, 552] width 29 height 28
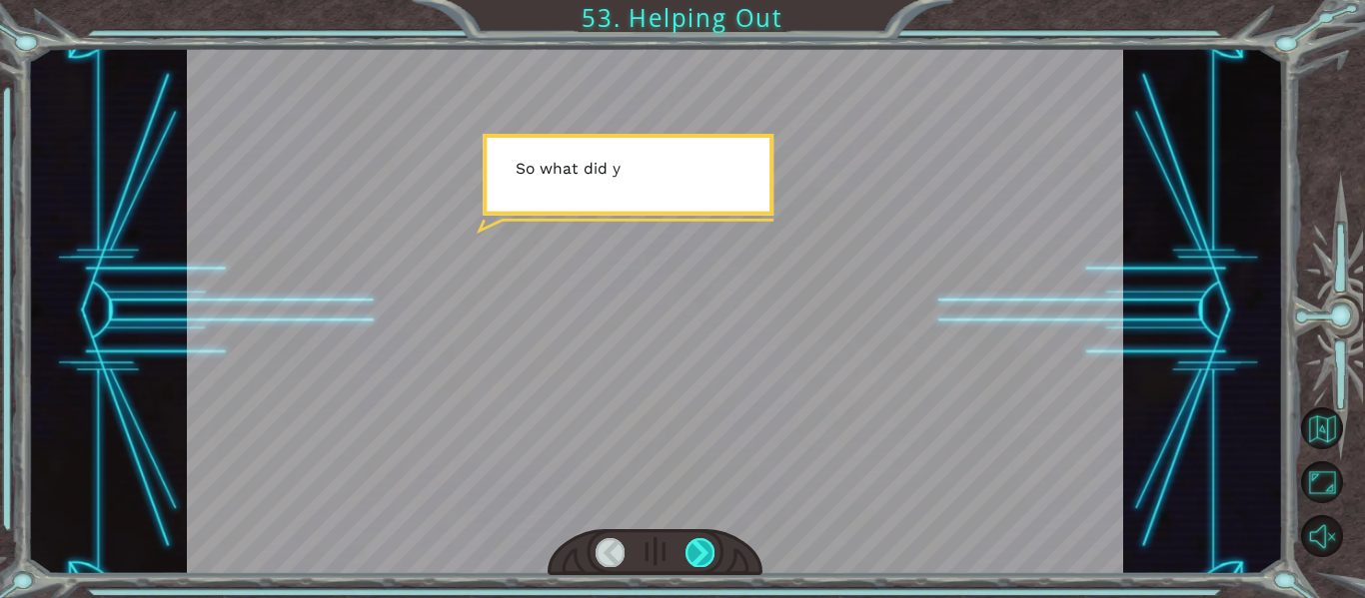
click at [704, 561] on div at bounding box center [699, 552] width 29 height 28
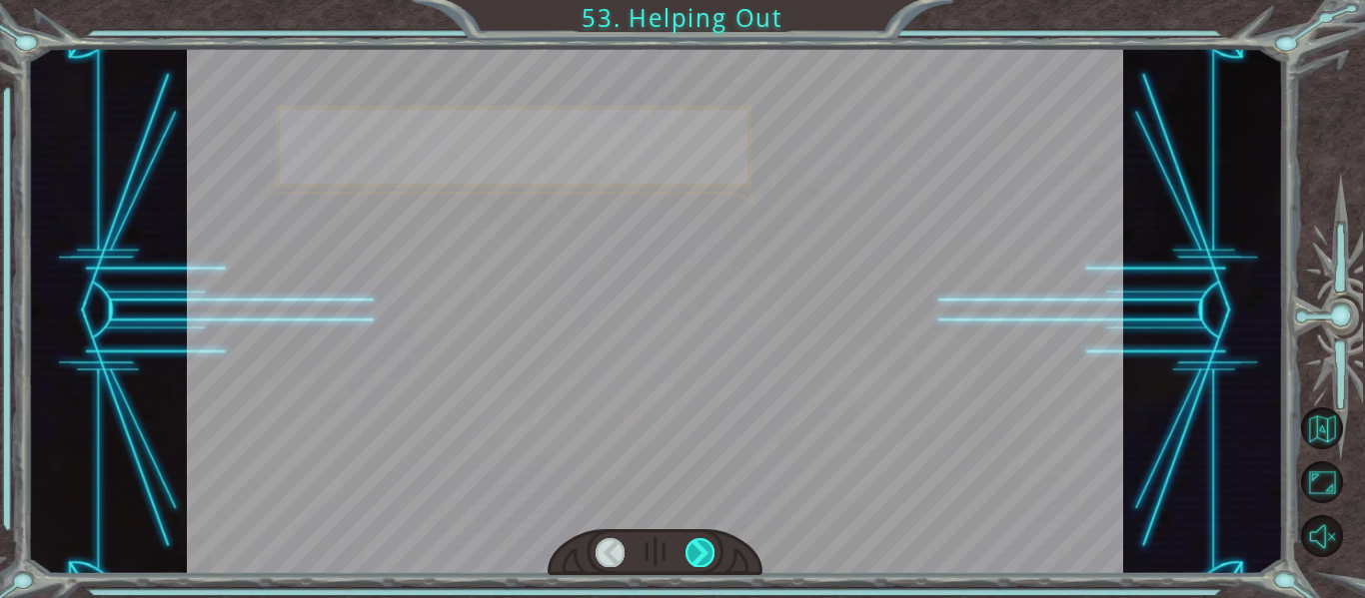
click at [708, 562] on div at bounding box center [699, 552] width 29 height 28
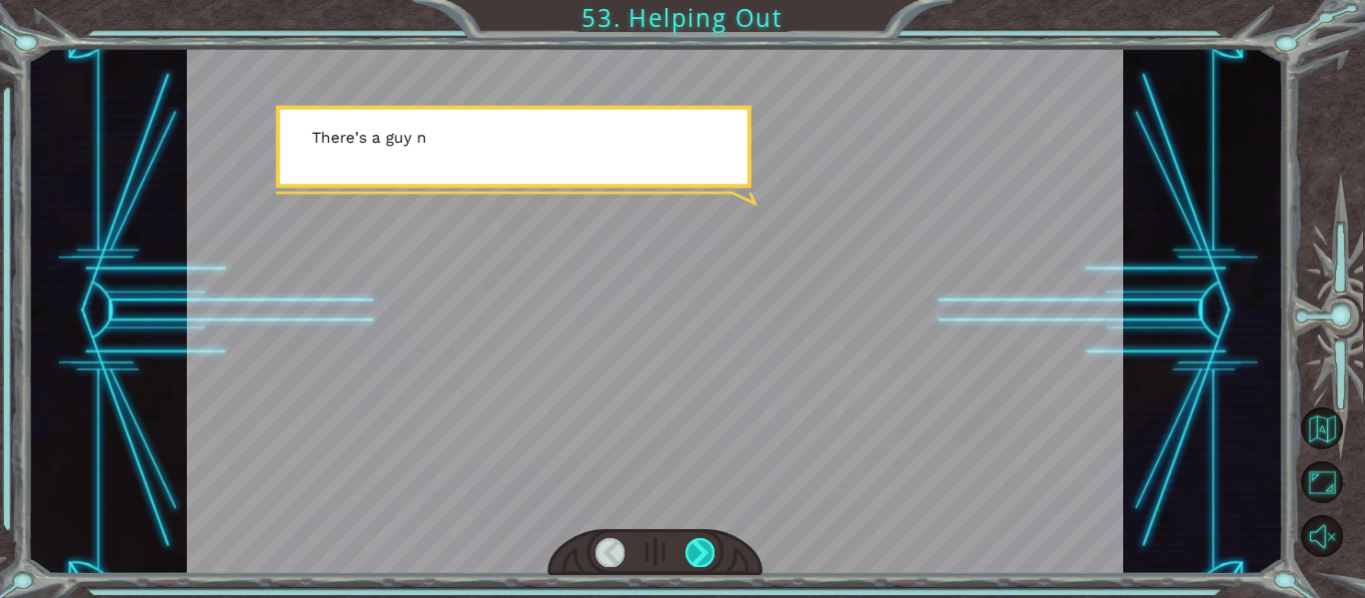
click at [706, 558] on div at bounding box center [699, 552] width 29 height 28
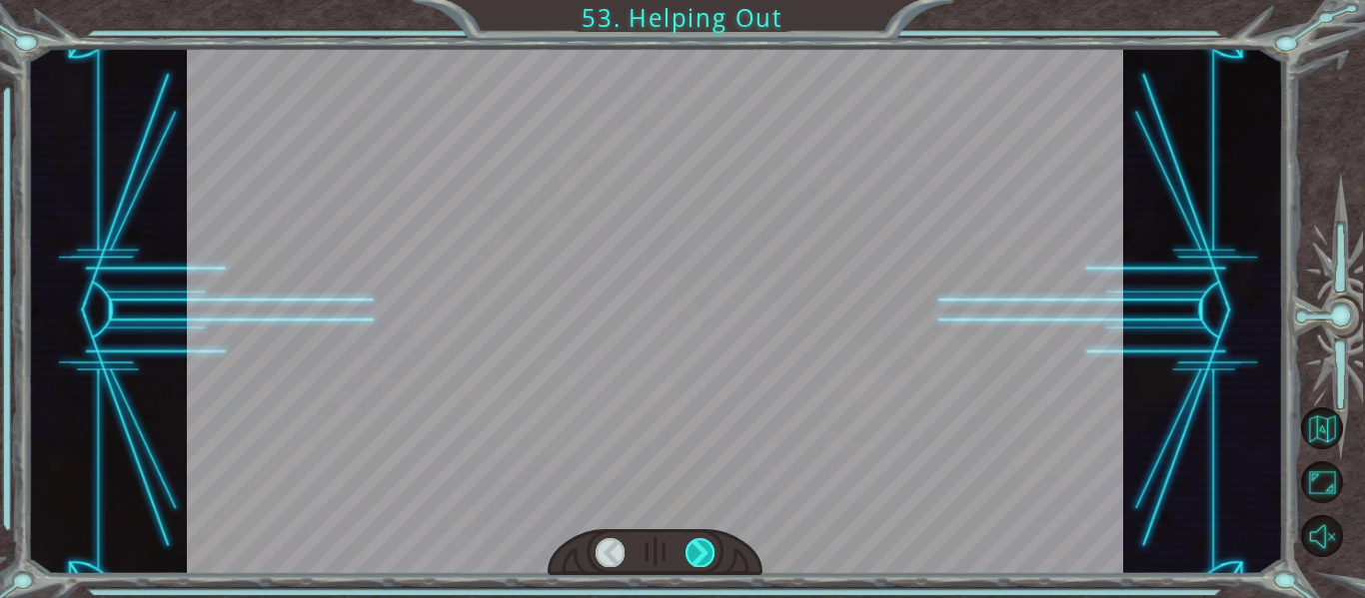
click at [704, 556] on div at bounding box center [699, 552] width 29 height 28
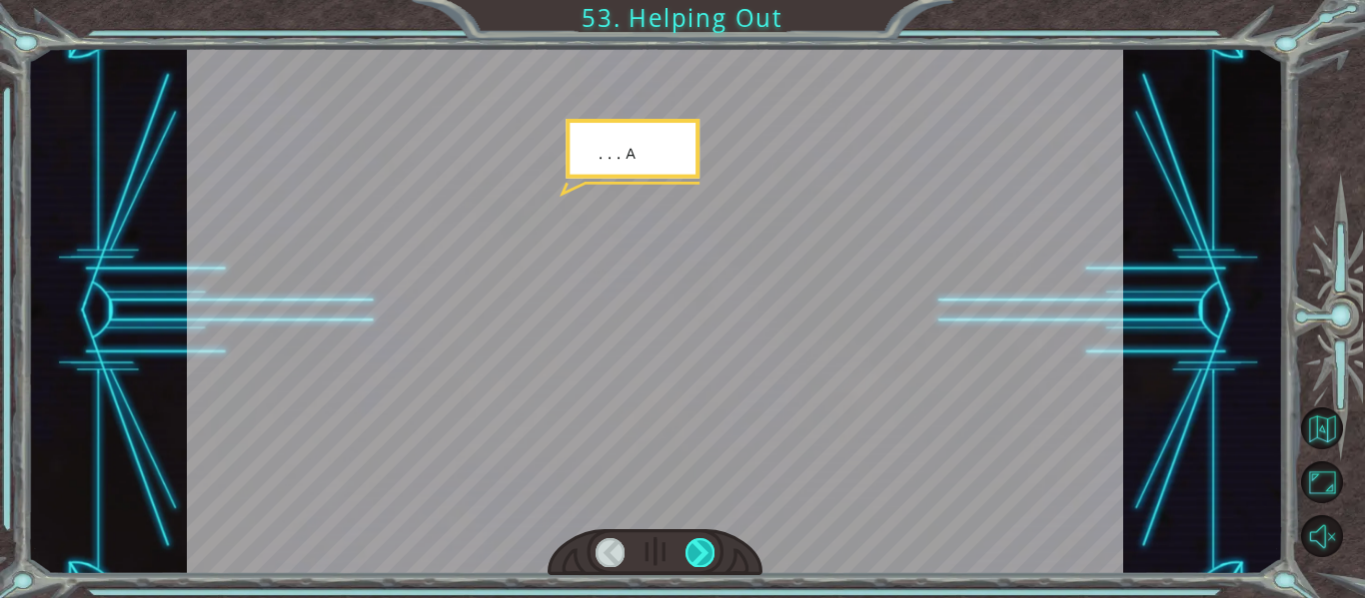
click at [707, 555] on div at bounding box center [699, 552] width 29 height 28
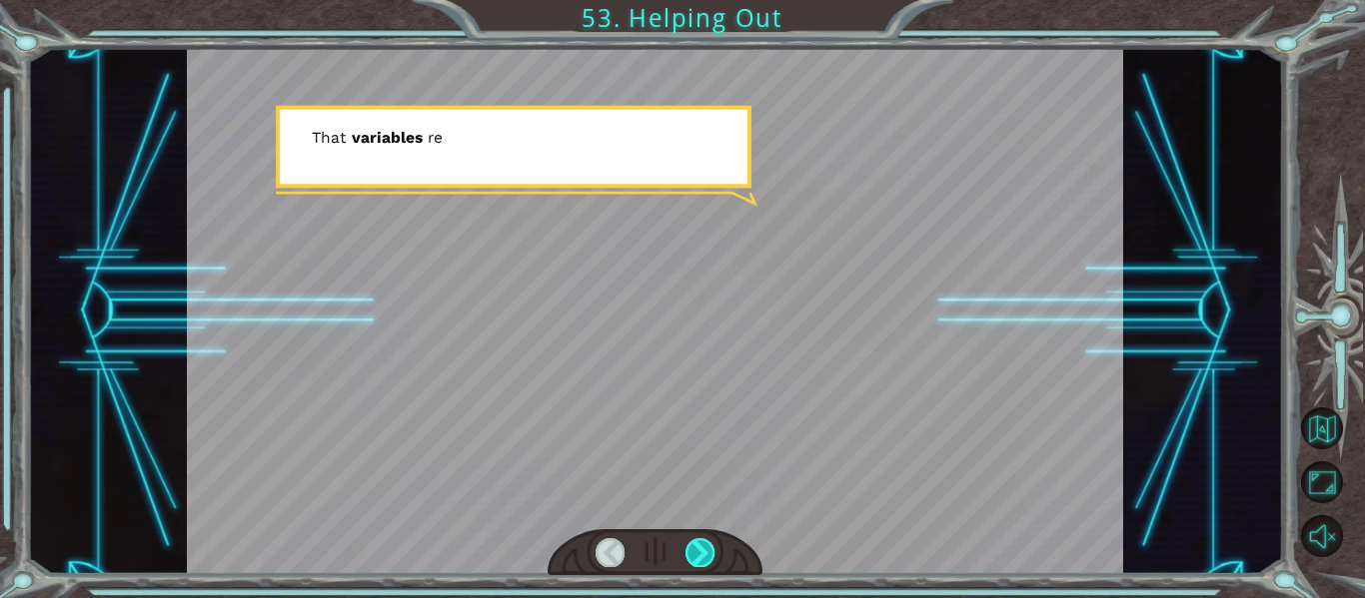
click at [713, 547] on div at bounding box center [699, 552] width 29 height 28
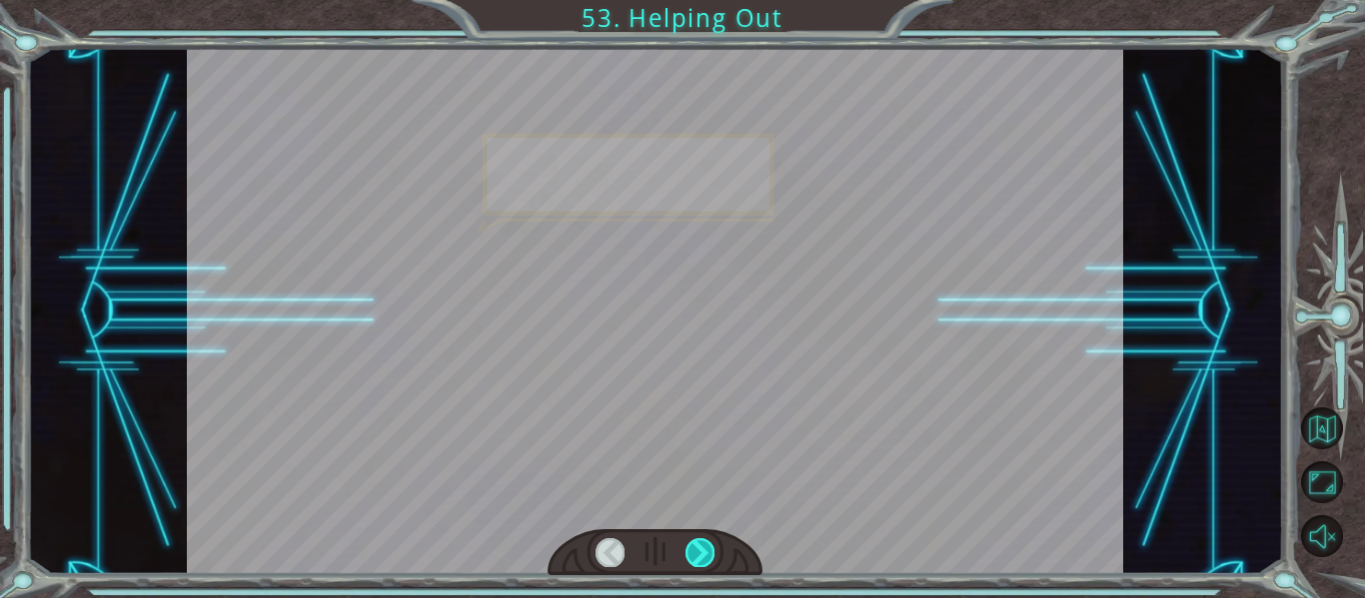
click at [711, 551] on div at bounding box center [699, 552] width 29 height 28
click at [712, 552] on div at bounding box center [699, 552] width 29 height 28
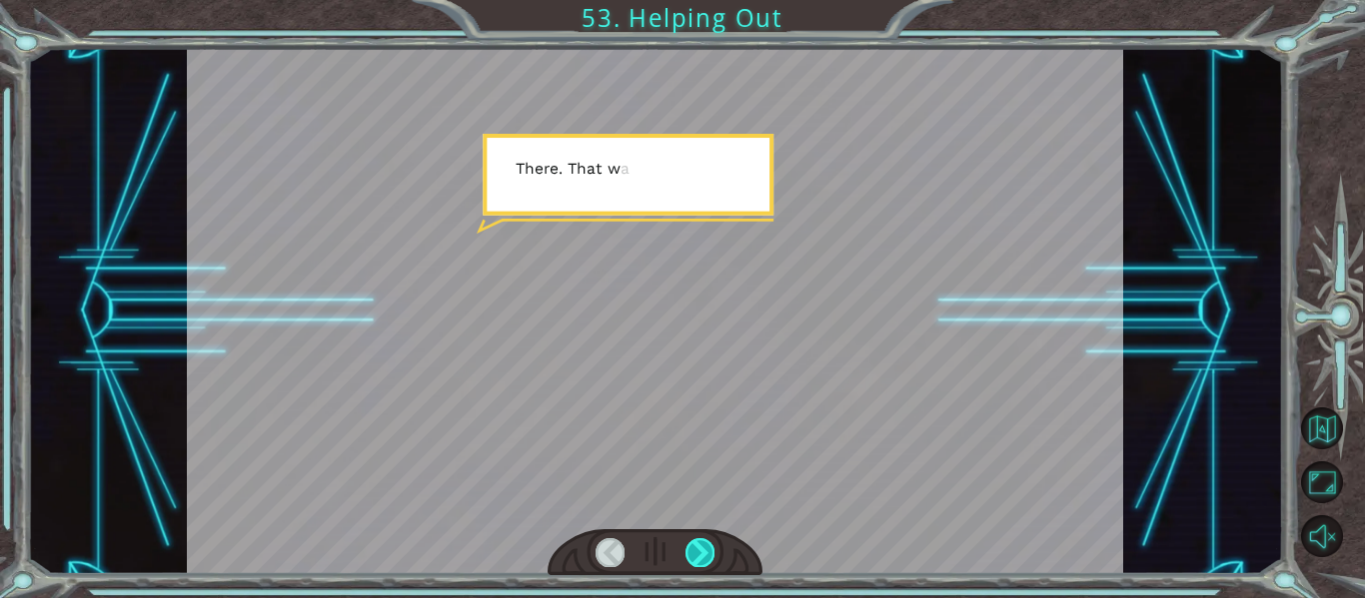
click at [712, 550] on div at bounding box center [699, 552] width 29 height 28
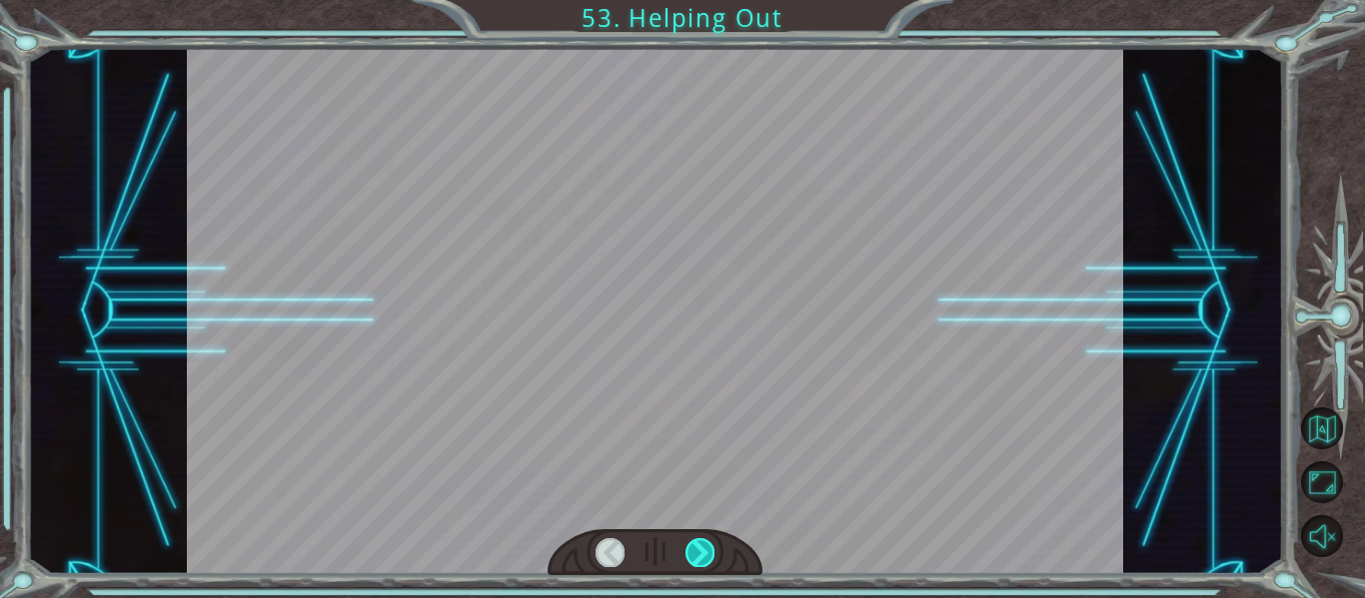
click at [708, 550] on div at bounding box center [699, 552] width 29 height 28
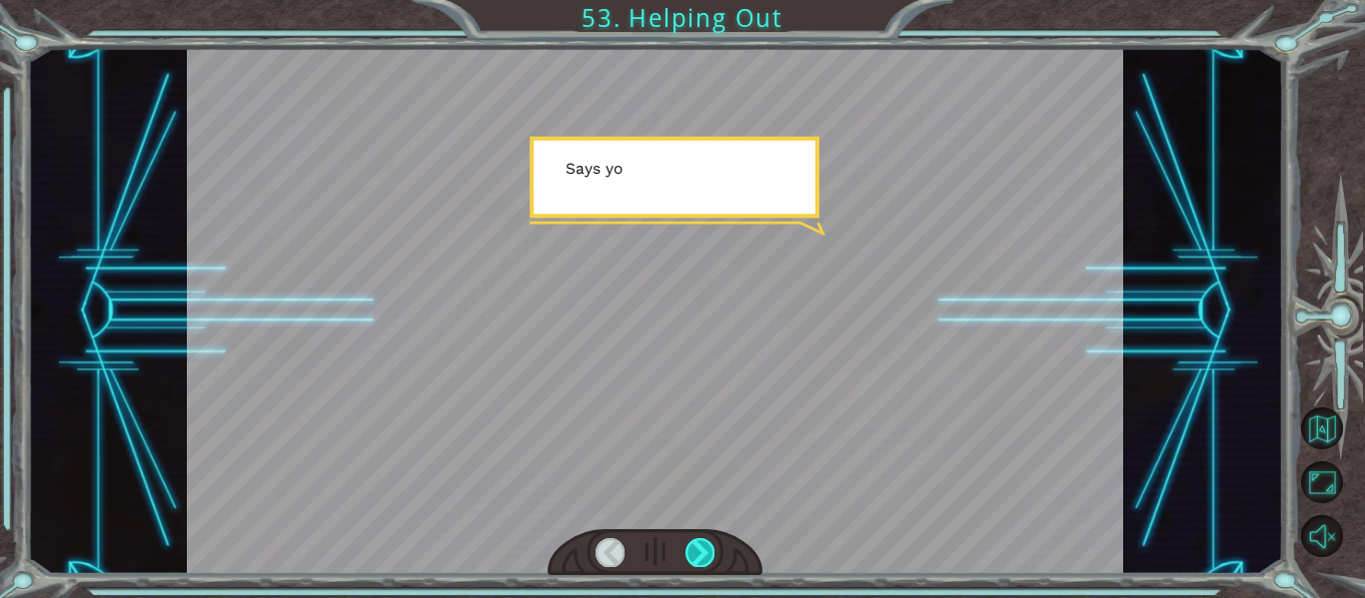
click at [709, 548] on div at bounding box center [699, 552] width 29 height 28
click at [712, 549] on div at bounding box center [699, 552] width 29 height 28
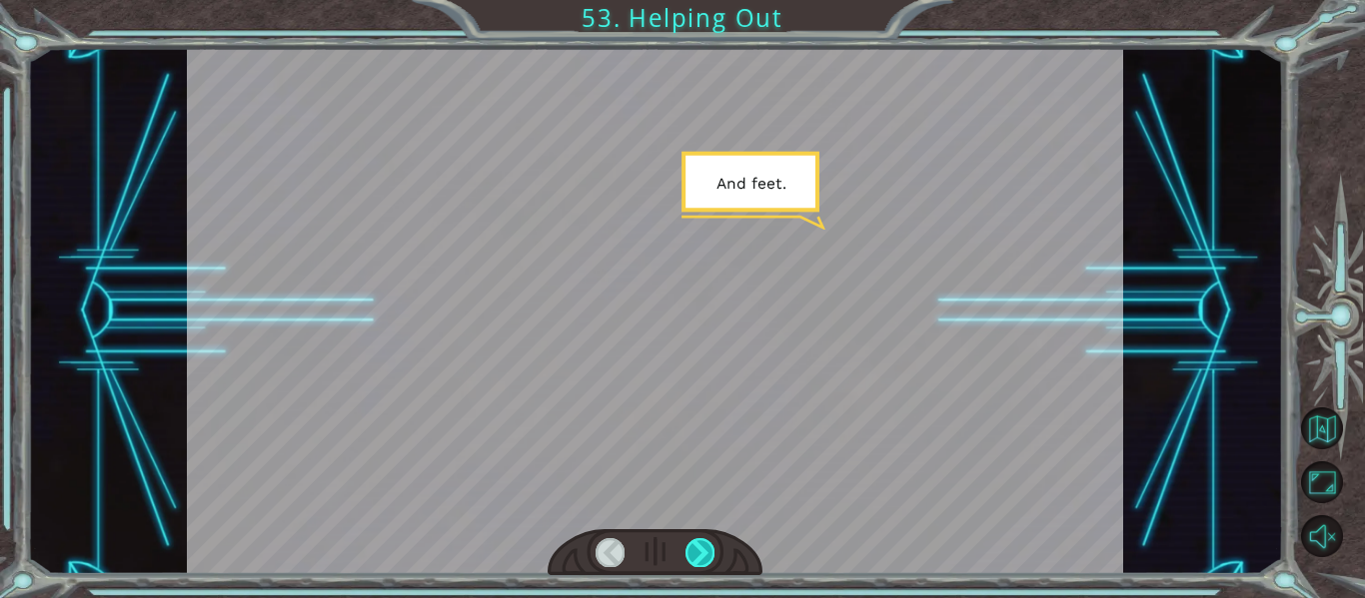
click at [712, 549] on div at bounding box center [699, 552] width 29 height 28
click at [713, 549] on div at bounding box center [699, 552] width 29 height 28
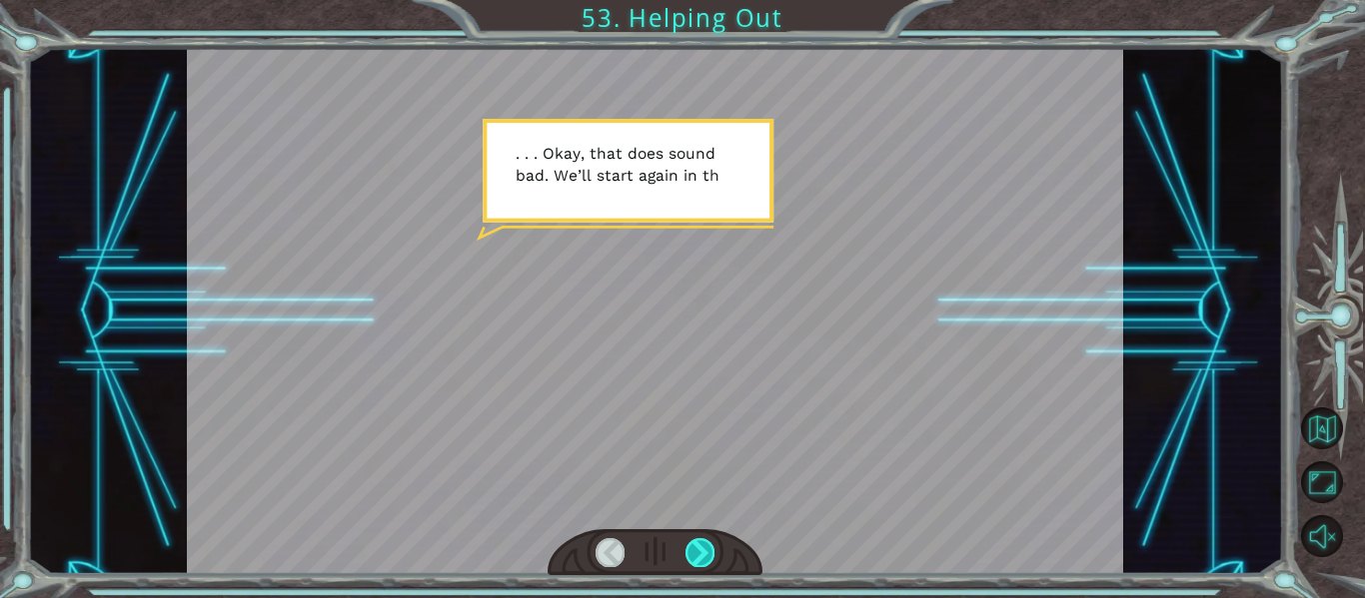
click at [697, 547] on div at bounding box center [699, 552] width 29 height 28
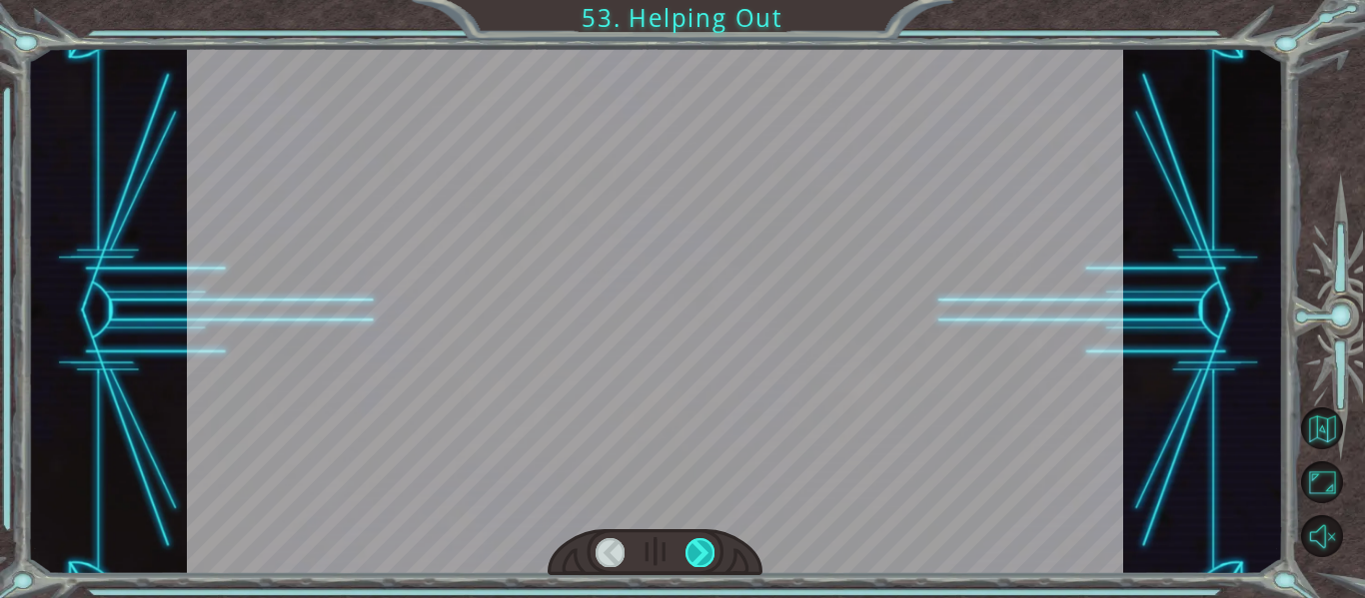
click at [690, 545] on div at bounding box center [699, 552] width 29 height 28
click at [685, 538] on div at bounding box center [699, 552] width 29 height 28
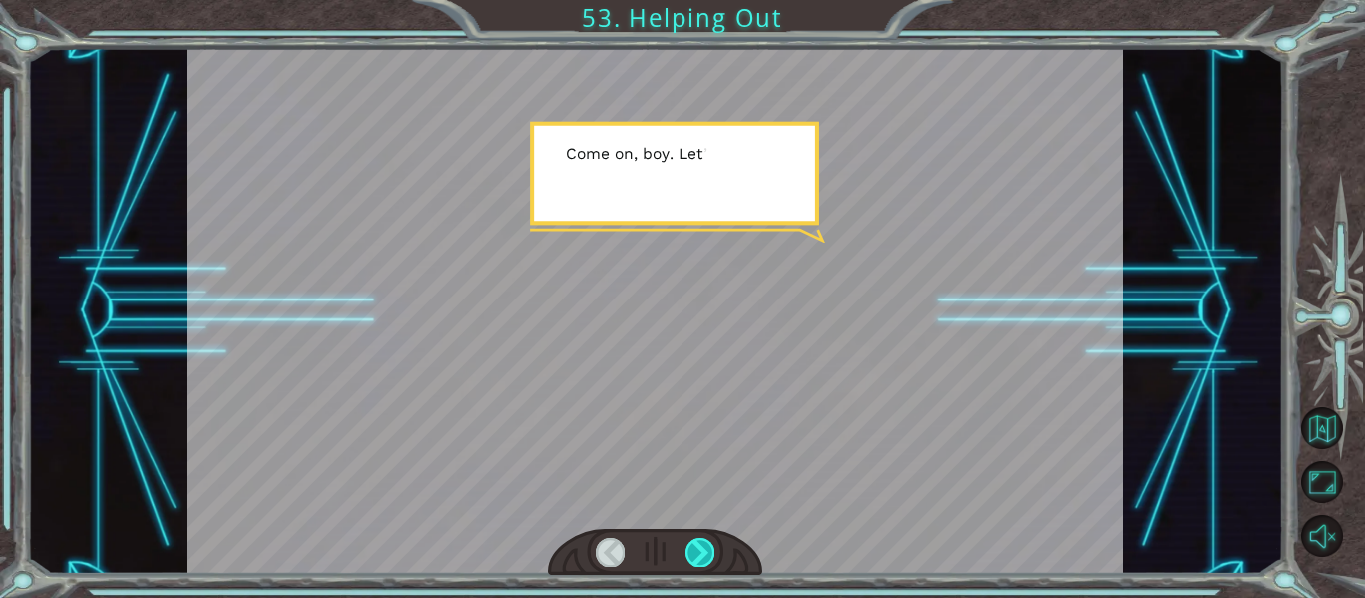
click at [699, 542] on div at bounding box center [699, 552] width 29 height 28
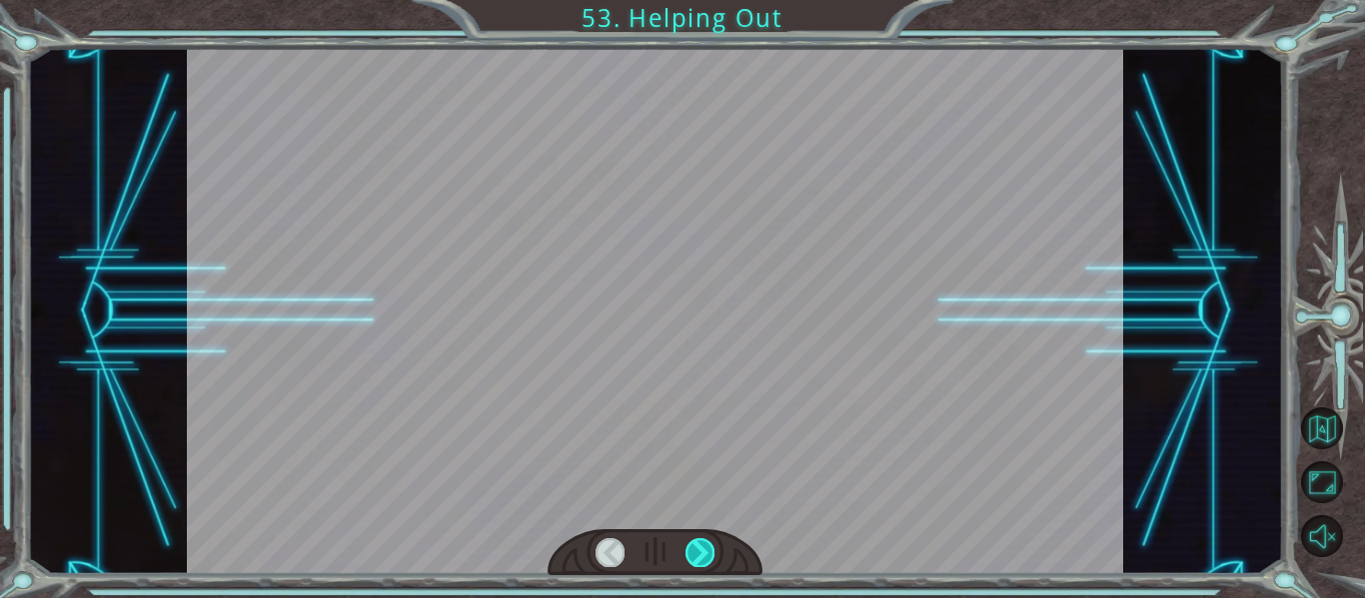
click at [700, 542] on div at bounding box center [699, 552] width 29 height 28
click at [702, 545] on div at bounding box center [699, 552] width 29 height 28
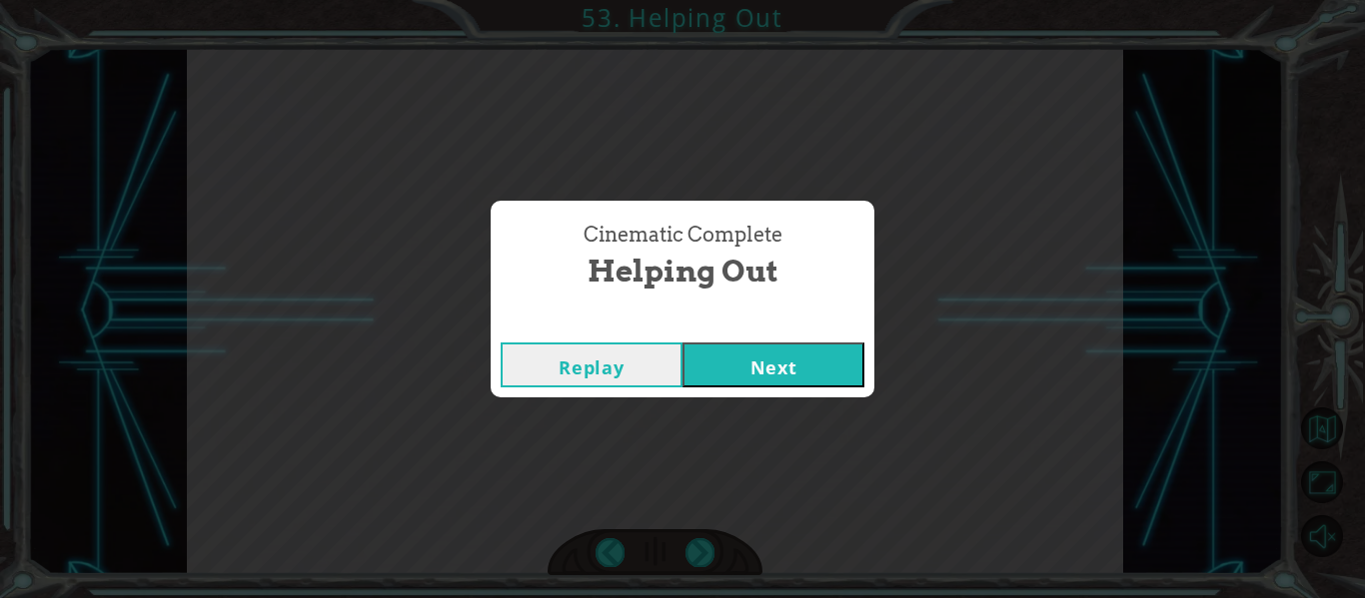
click at [716, 369] on button "Next" at bounding box center [773, 365] width 182 height 45
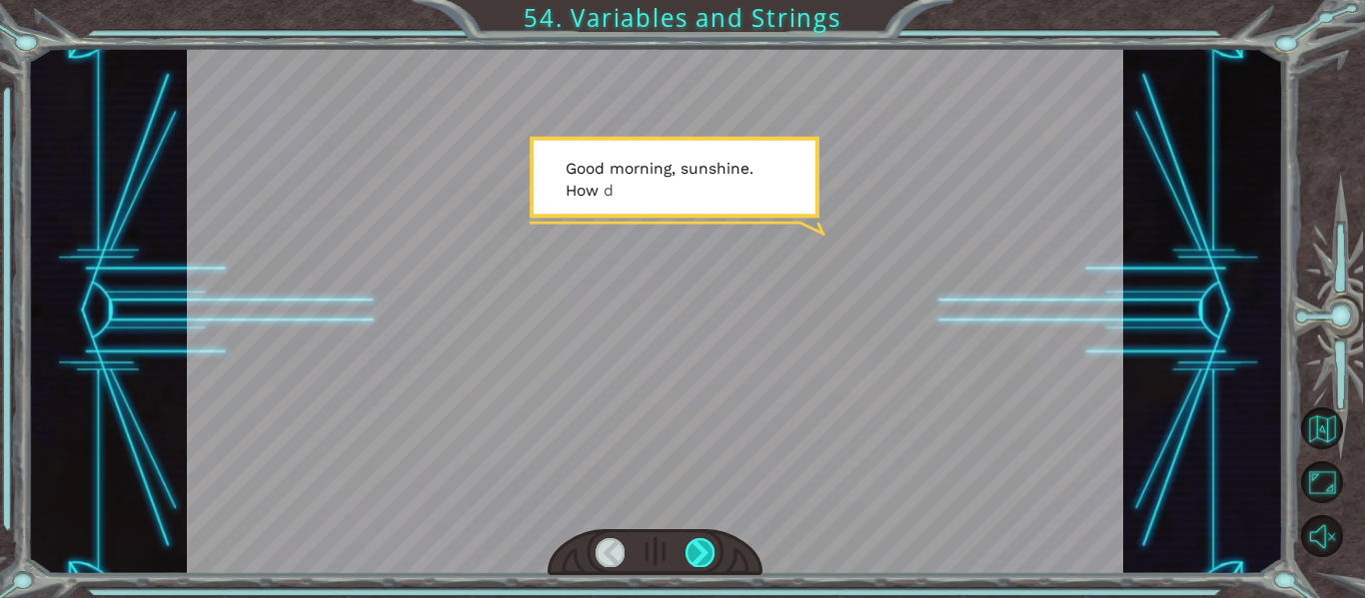
click at [707, 553] on div at bounding box center [699, 552] width 29 height 28
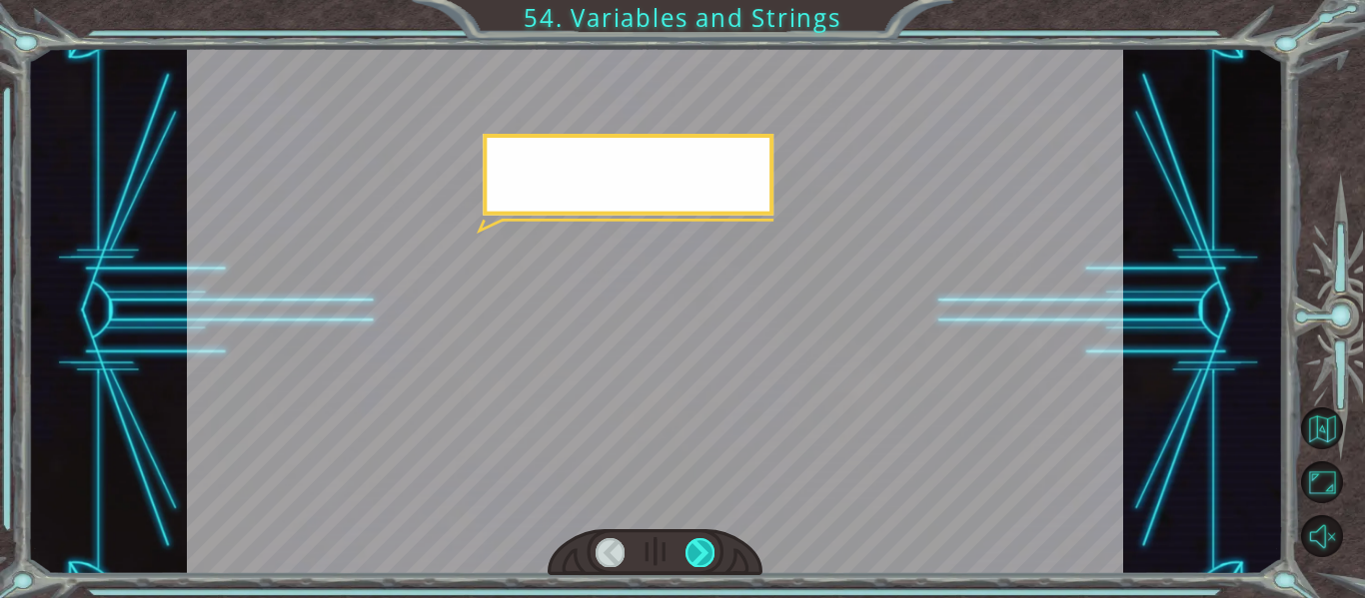
click at [704, 550] on div at bounding box center [699, 552] width 29 height 28
click at [704, 552] on div at bounding box center [699, 552] width 29 height 28
click at [709, 552] on div at bounding box center [699, 552] width 29 height 28
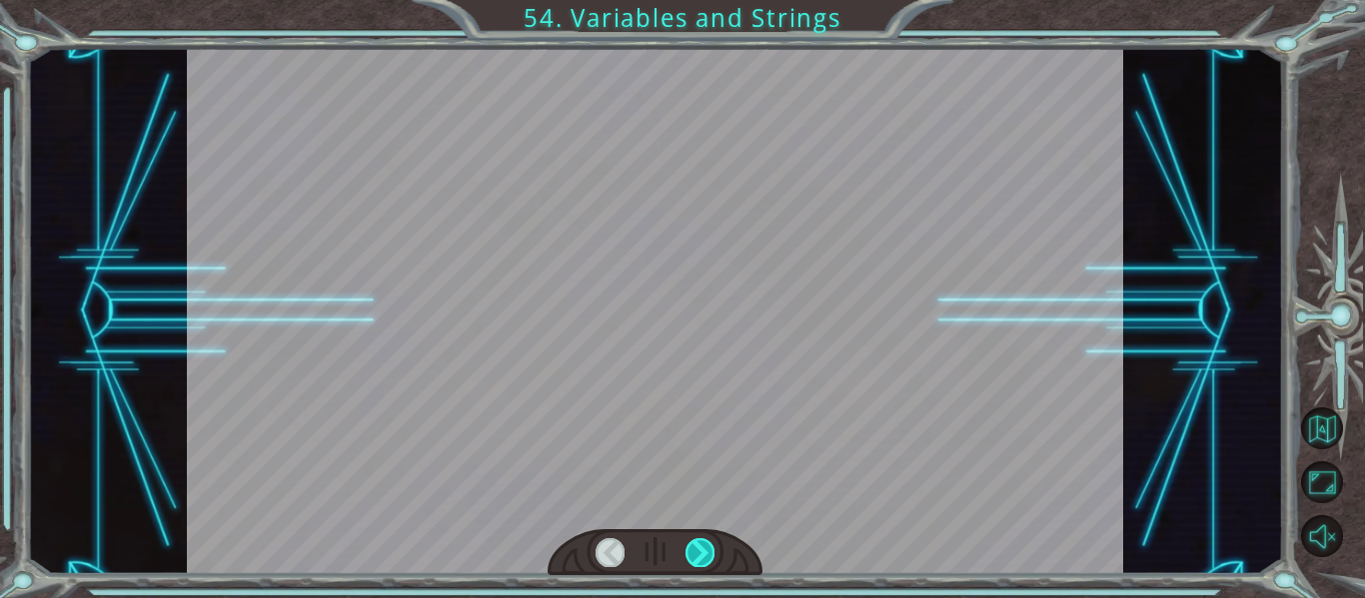
click at [706, 556] on div at bounding box center [699, 552] width 29 height 28
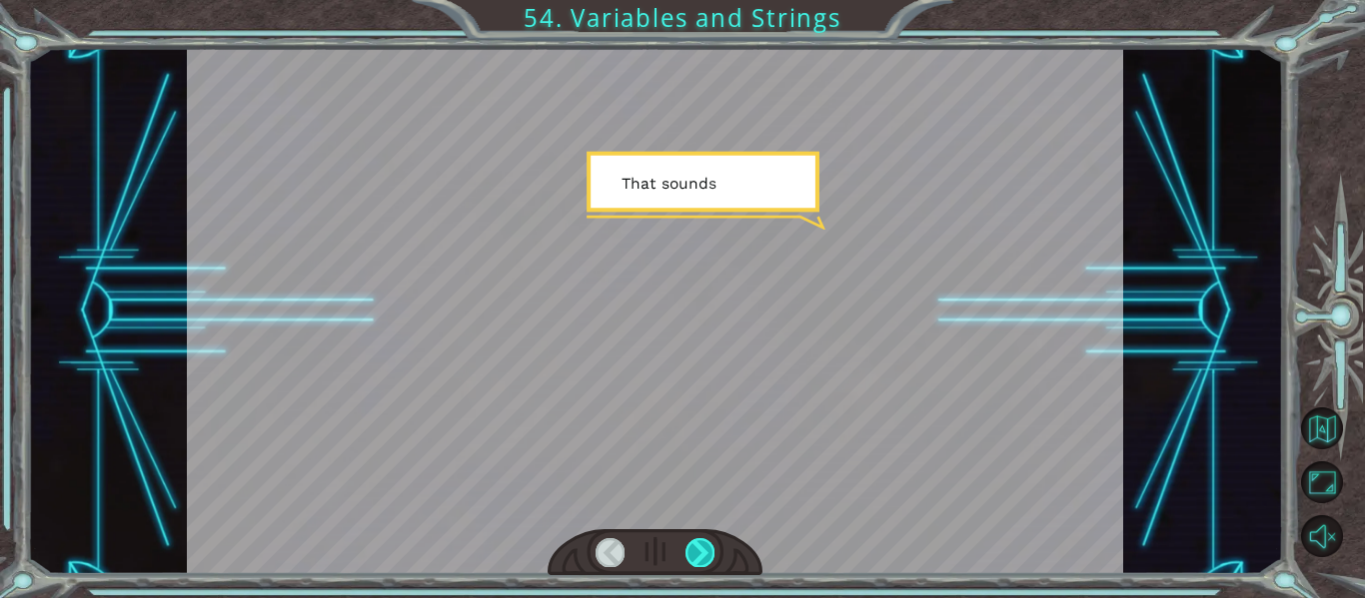
click at [706, 556] on div at bounding box center [699, 552] width 29 height 28
click at [707, 558] on div at bounding box center [699, 552] width 29 height 28
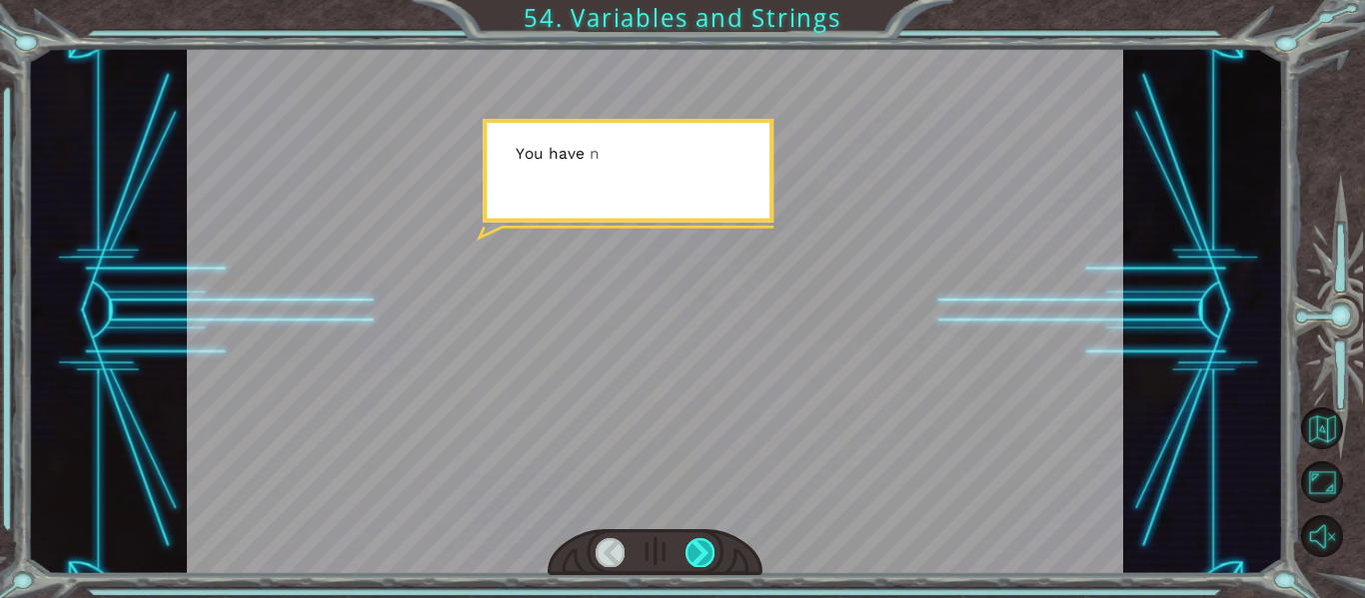
click at [713, 556] on div at bounding box center [699, 552] width 29 height 28
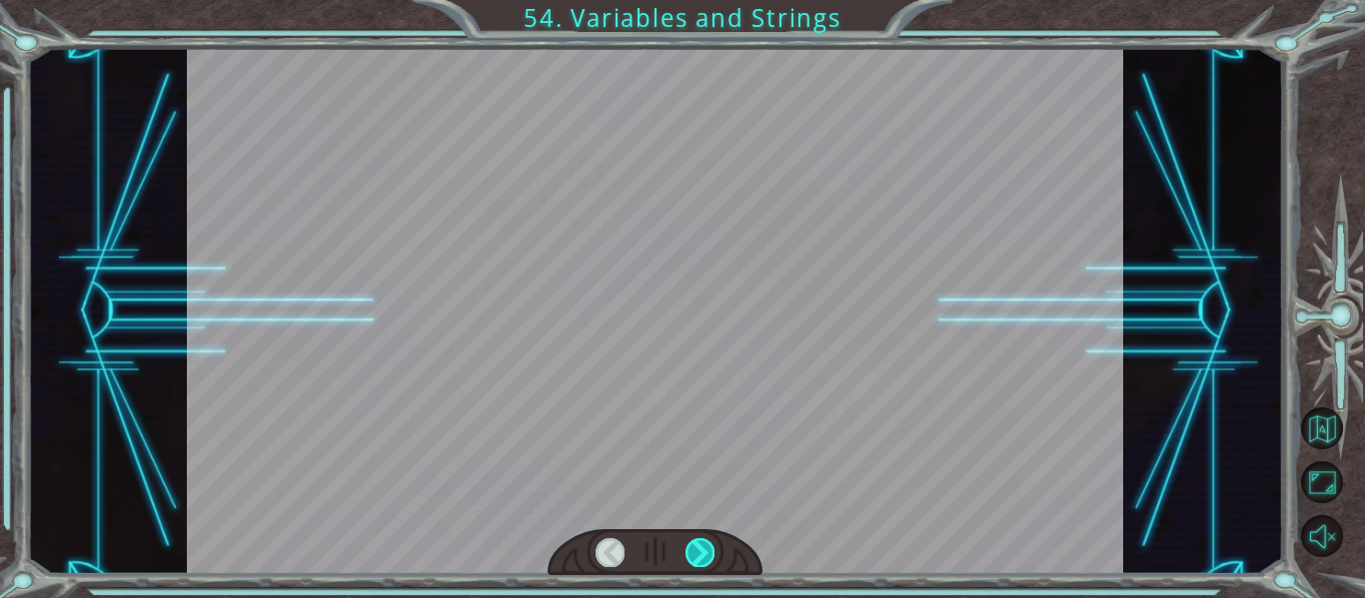
click at [713, 556] on div at bounding box center [699, 552] width 29 height 28
click at [709, 556] on div at bounding box center [699, 552] width 29 height 28
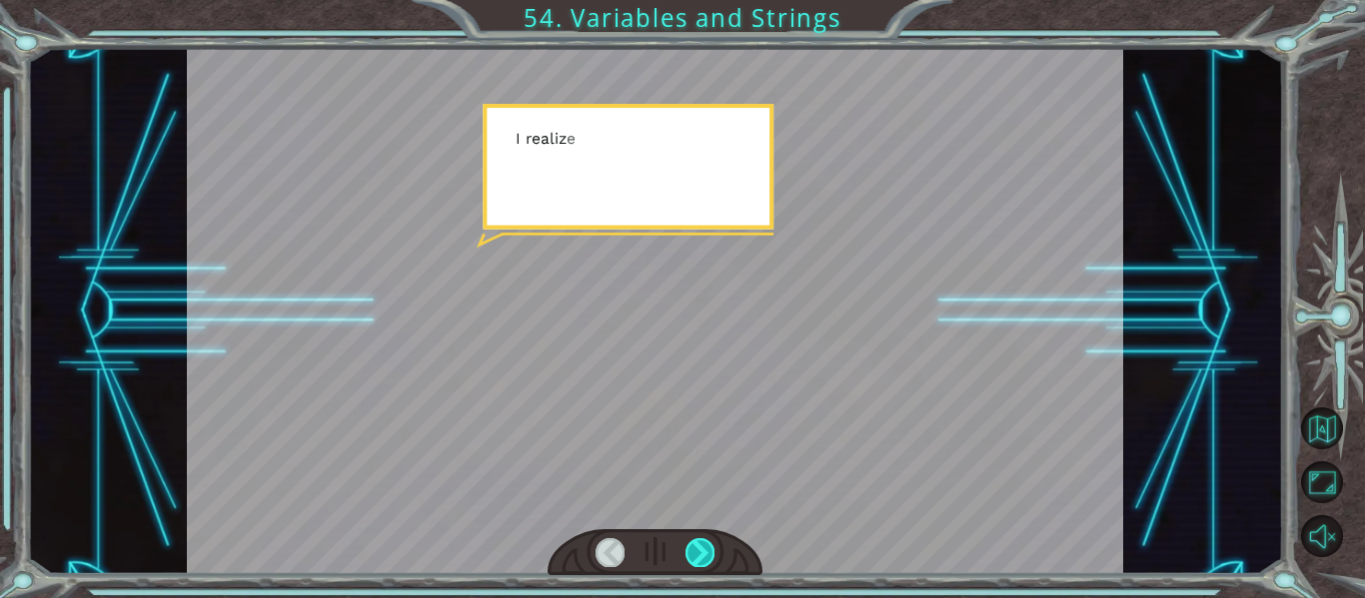
click at [710, 556] on div at bounding box center [699, 552] width 29 height 28
click at [709, 556] on div at bounding box center [699, 552] width 29 height 28
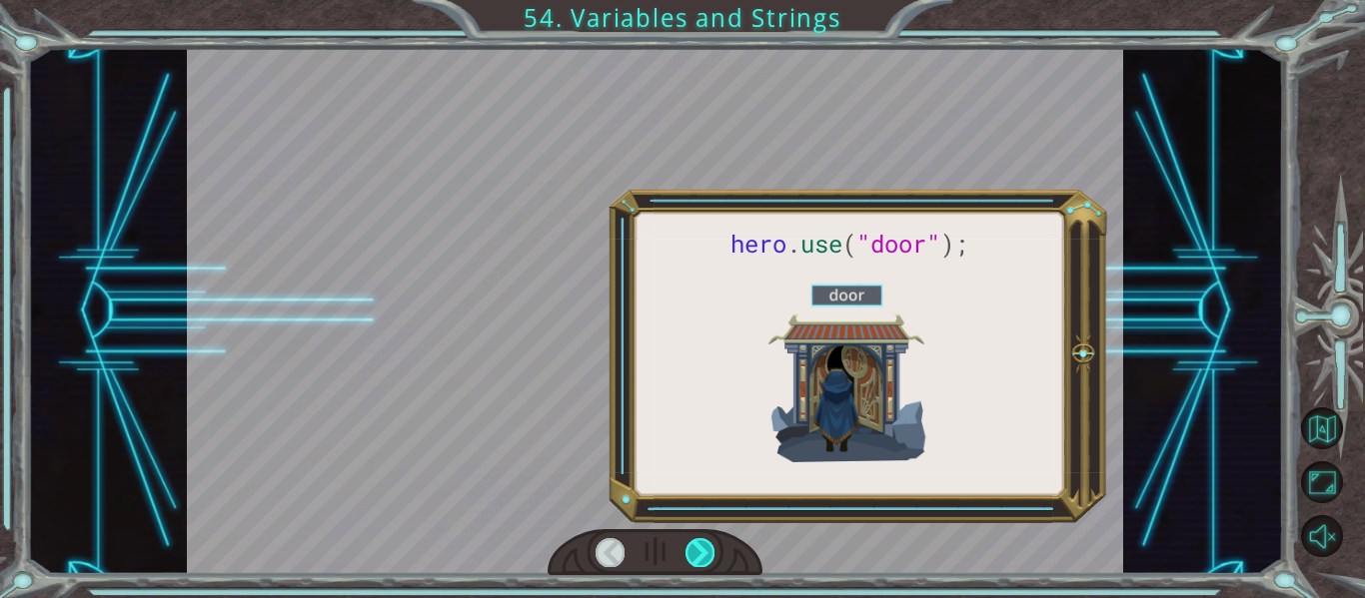
click at [708, 553] on div at bounding box center [699, 552] width 29 height 28
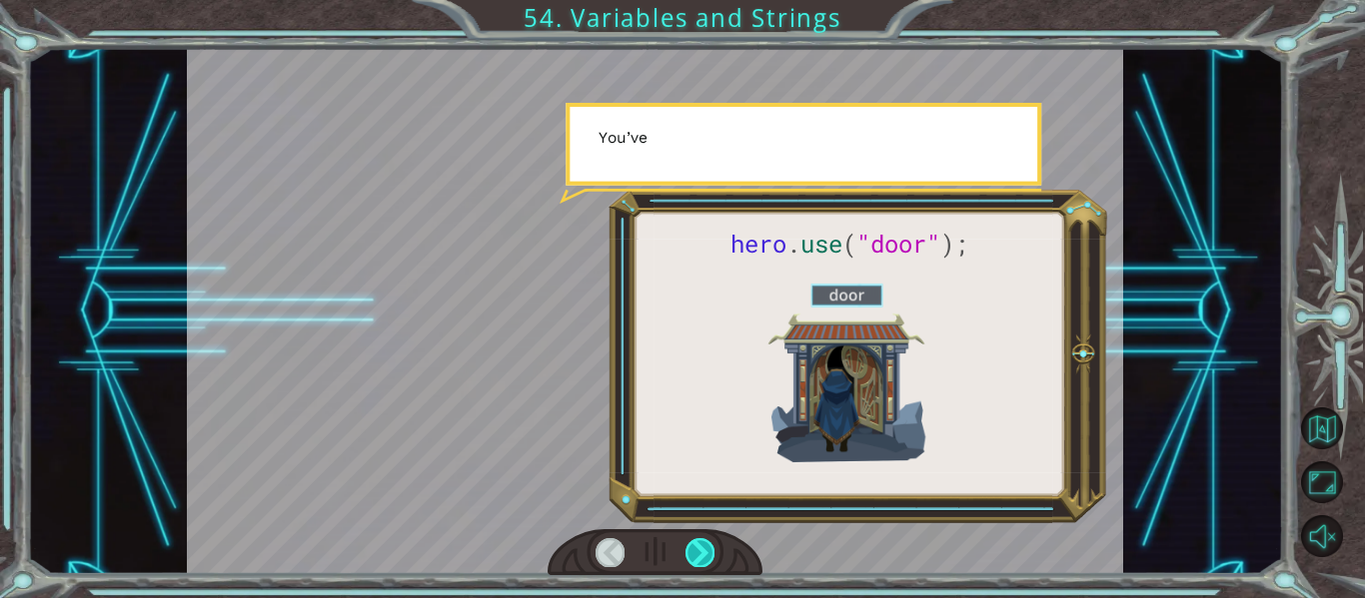
click at [706, 551] on div at bounding box center [699, 552] width 29 height 28
click at [706, 548] on div at bounding box center [699, 552] width 29 height 28
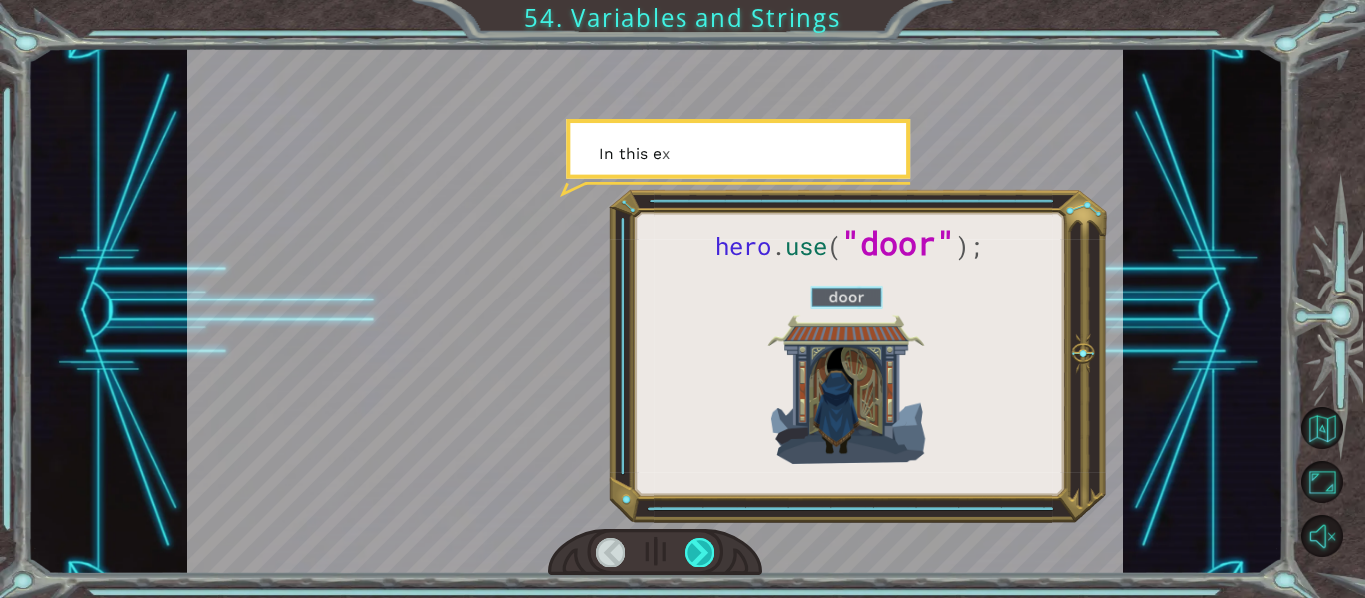
click at [707, 549] on div at bounding box center [699, 552] width 29 height 28
click at [708, 551] on div at bounding box center [699, 552] width 29 height 28
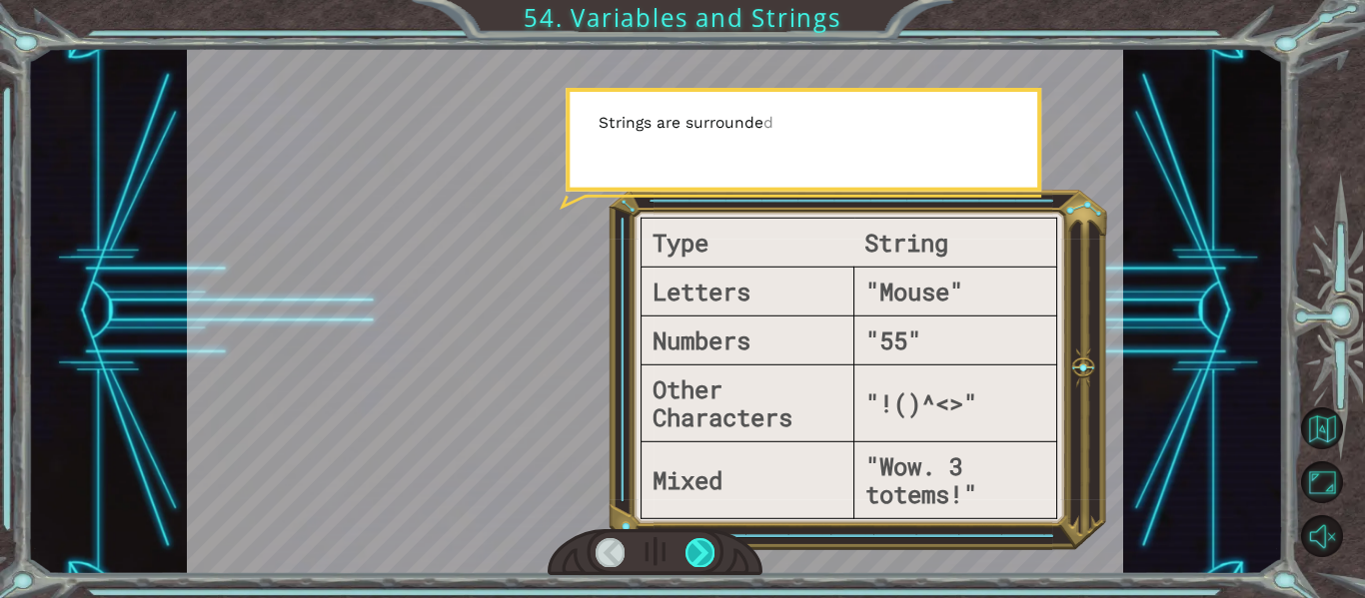
click at [707, 552] on div at bounding box center [699, 552] width 29 height 28
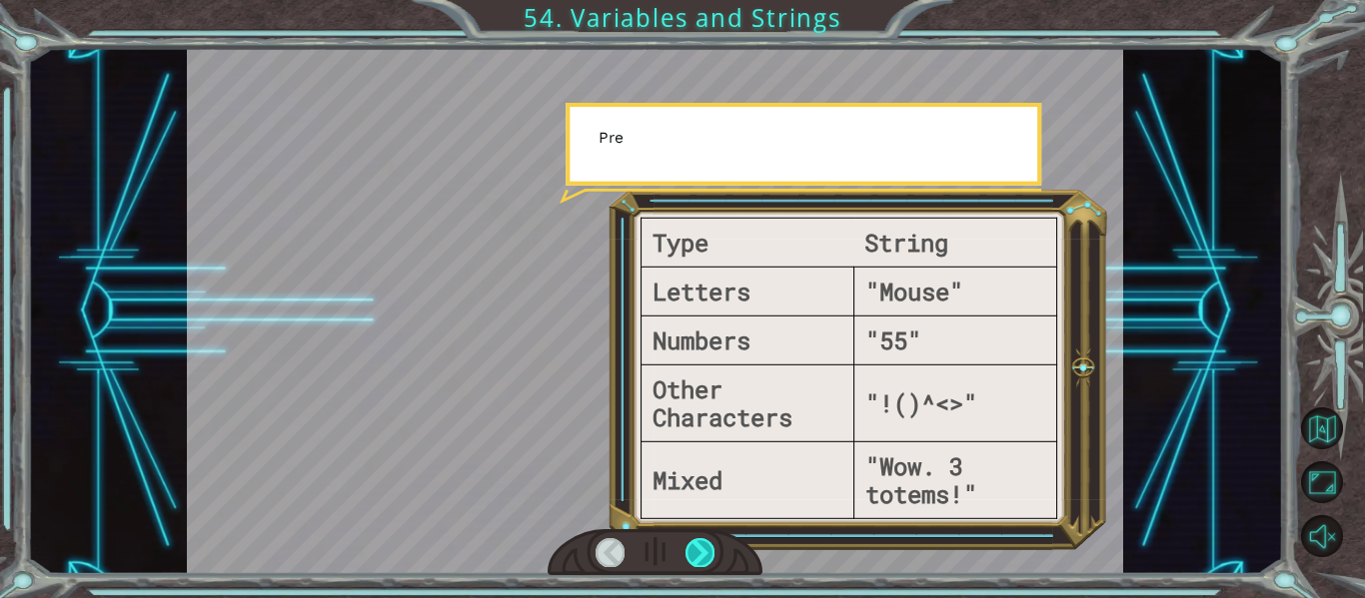
click at [703, 551] on div at bounding box center [699, 552] width 29 height 28
click at [704, 551] on div at bounding box center [699, 552] width 29 height 28
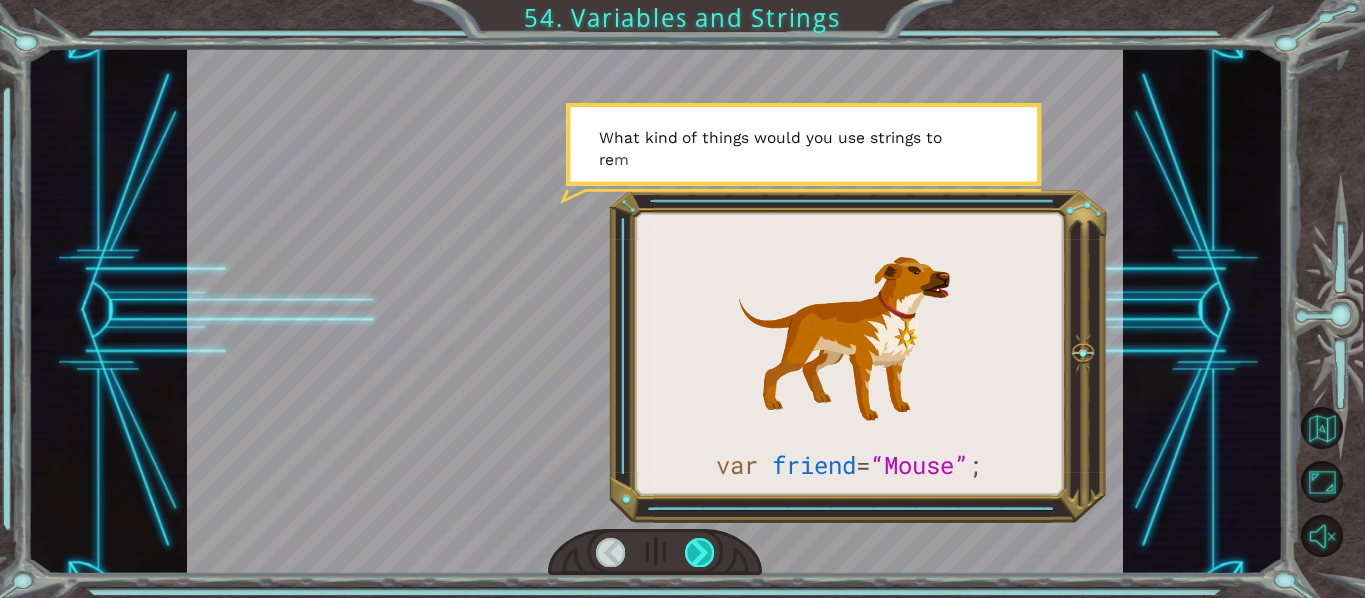
click at [700, 543] on div at bounding box center [699, 552] width 29 height 28
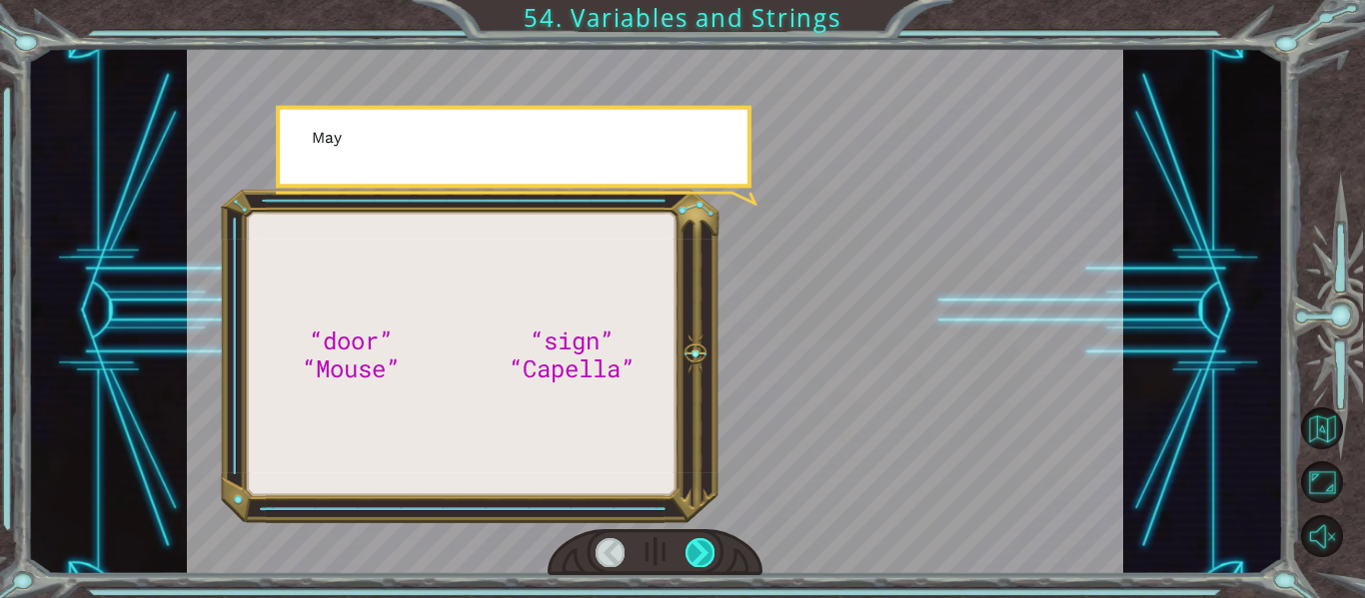
click at [703, 545] on div at bounding box center [699, 552] width 29 height 28
click at [706, 550] on div at bounding box center [699, 552] width 29 height 28
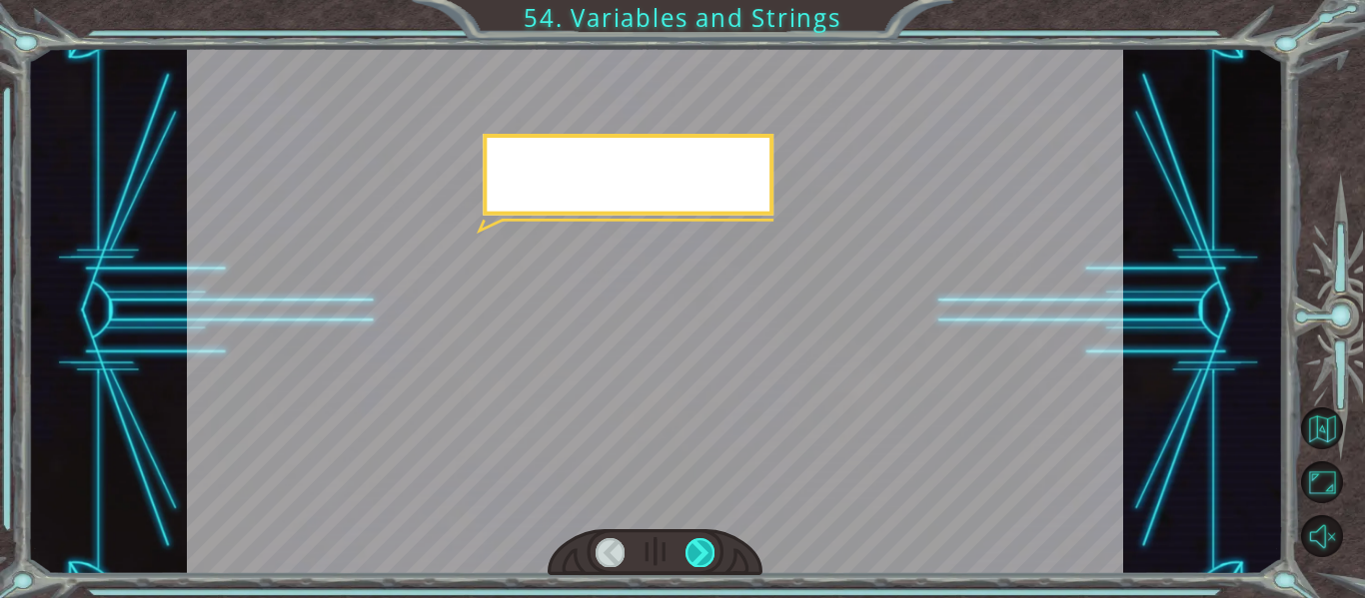
click at [709, 551] on div at bounding box center [699, 552] width 29 height 28
click at [708, 551] on div at bounding box center [699, 552] width 29 height 28
click at [709, 550] on div at bounding box center [699, 552] width 29 height 28
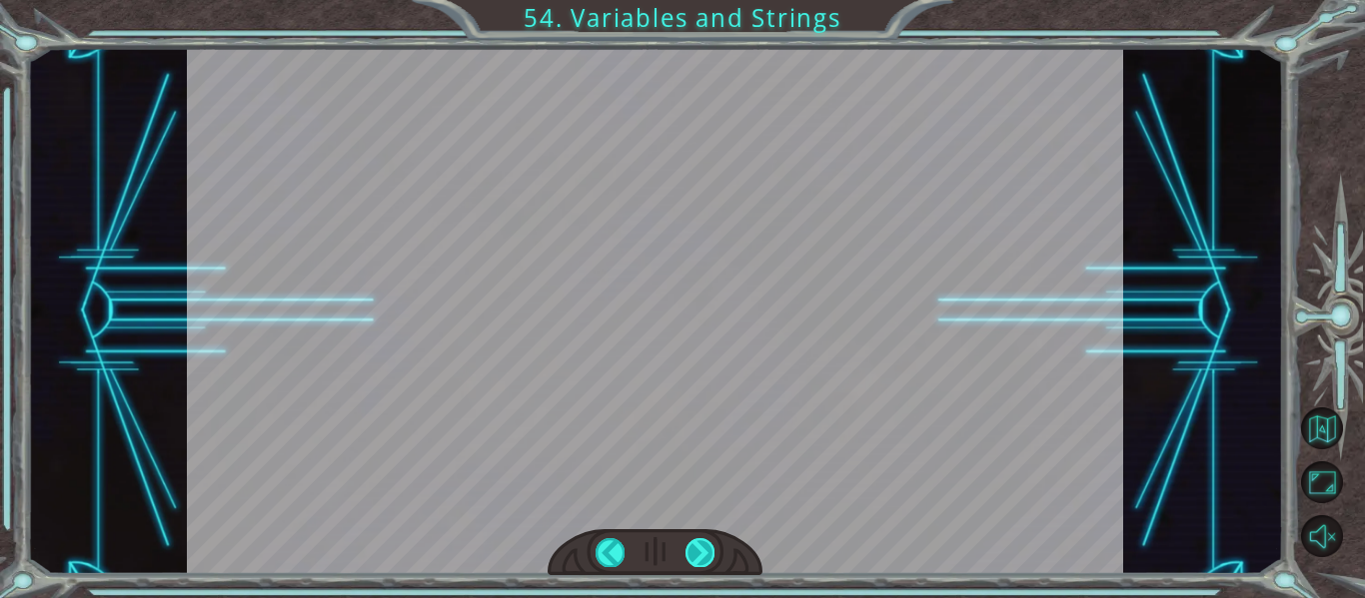
click at [708, 553] on div at bounding box center [699, 552] width 29 height 28
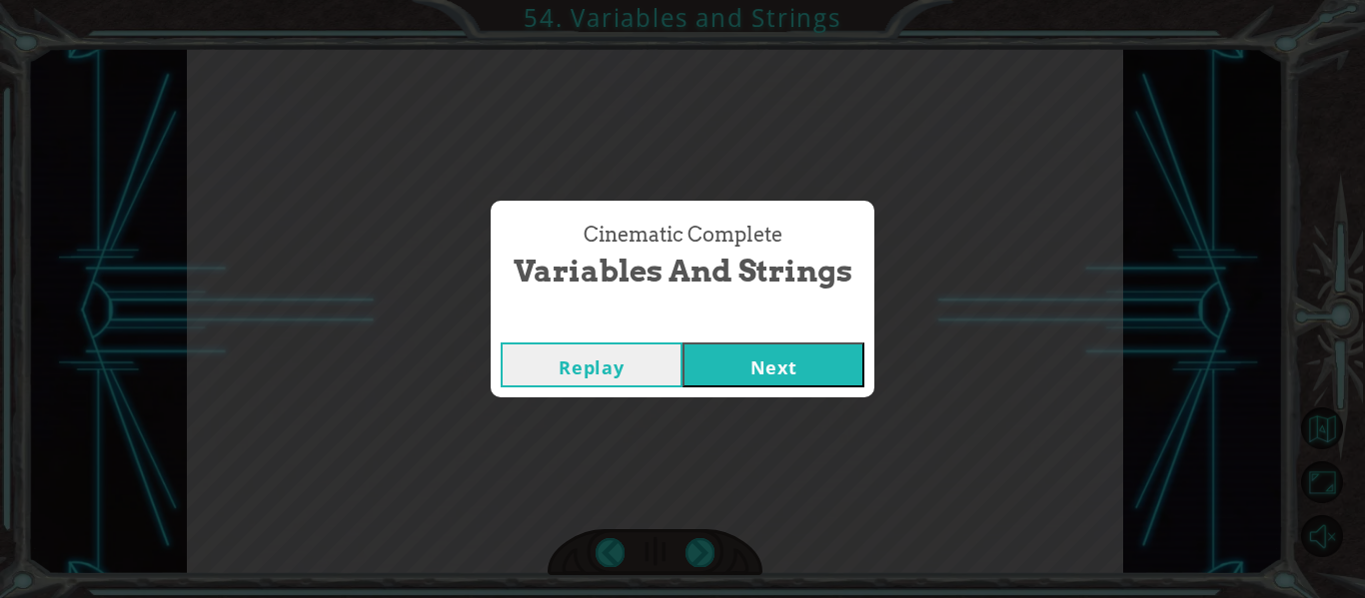
click at [709, 553] on div "Cinematic Complete Variables and Strings Replay Next" at bounding box center [682, 299] width 1365 height 598
click at [715, 553] on div "Cinematic Complete Variables and Strings Replay Next" at bounding box center [682, 299] width 1365 height 598
click at [713, 550] on div "Cinematic Complete Variables and Strings Replay Next" at bounding box center [682, 299] width 1365 height 598
click at [712, 551] on div "Cinematic Complete Variables and Strings Replay Next" at bounding box center [682, 299] width 1365 height 598
click at [707, 553] on div "Cinematic Complete Variables and Strings Replay Next" at bounding box center [682, 299] width 1365 height 598
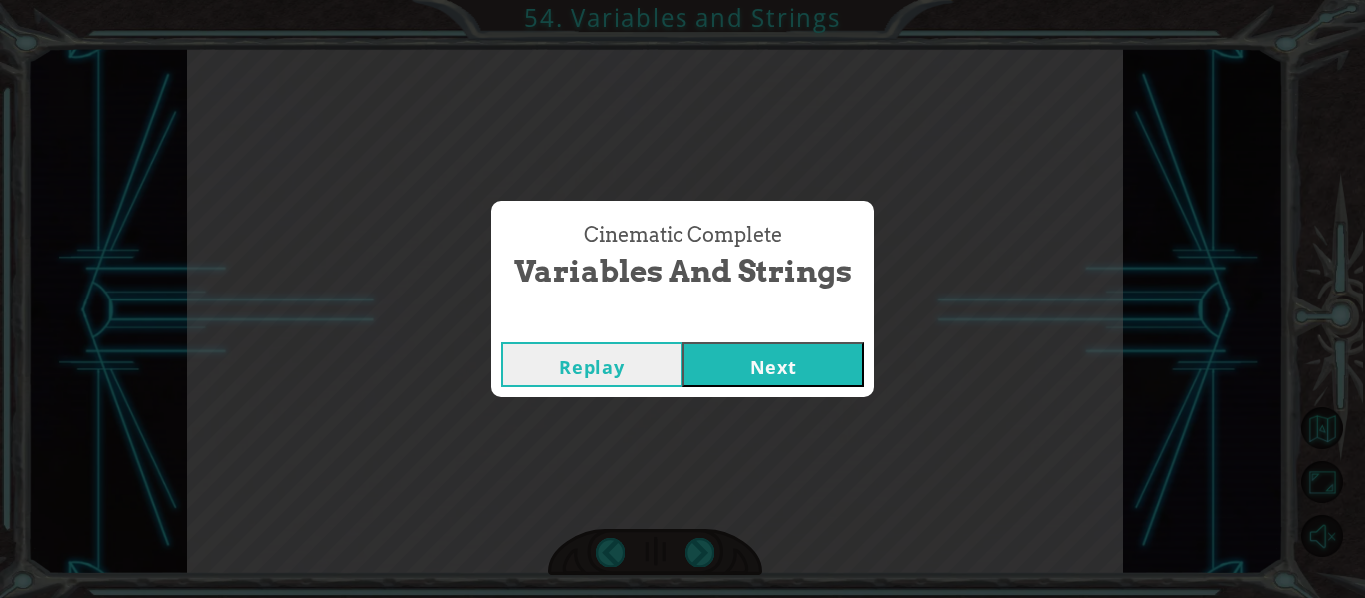
click at [725, 548] on div "Cinematic Complete Variables and Strings Replay Next" at bounding box center [682, 299] width 1365 height 598
click at [725, 545] on div "Cinematic Complete Variables and Strings Replay Next" at bounding box center [682, 299] width 1365 height 598
click at [723, 546] on div "Cinematic Complete Variables and Strings Replay Next" at bounding box center [682, 299] width 1365 height 598
click at [721, 547] on div "Cinematic Complete Variables and Strings Replay Next" at bounding box center [682, 299] width 1365 height 598
click at [719, 554] on div "Cinematic Complete Variables and Strings Replay Next" at bounding box center [682, 299] width 1365 height 598
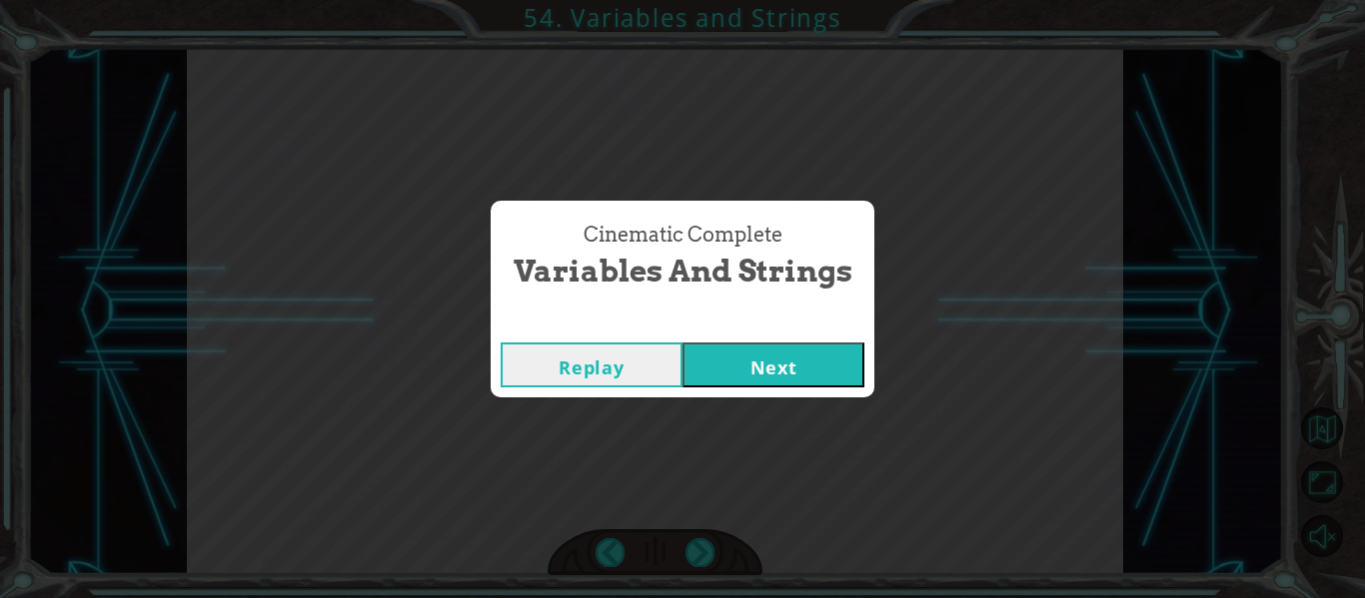
click at [721, 561] on div "Cinematic Complete Variables and Strings Replay Next" at bounding box center [682, 299] width 1365 height 598
click at [720, 559] on div "Cinematic Complete Variables and Strings Replay Next" at bounding box center [682, 299] width 1365 height 598
click at [720, 367] on button "Next" at bounding box center [773, 365] width 182 height 45
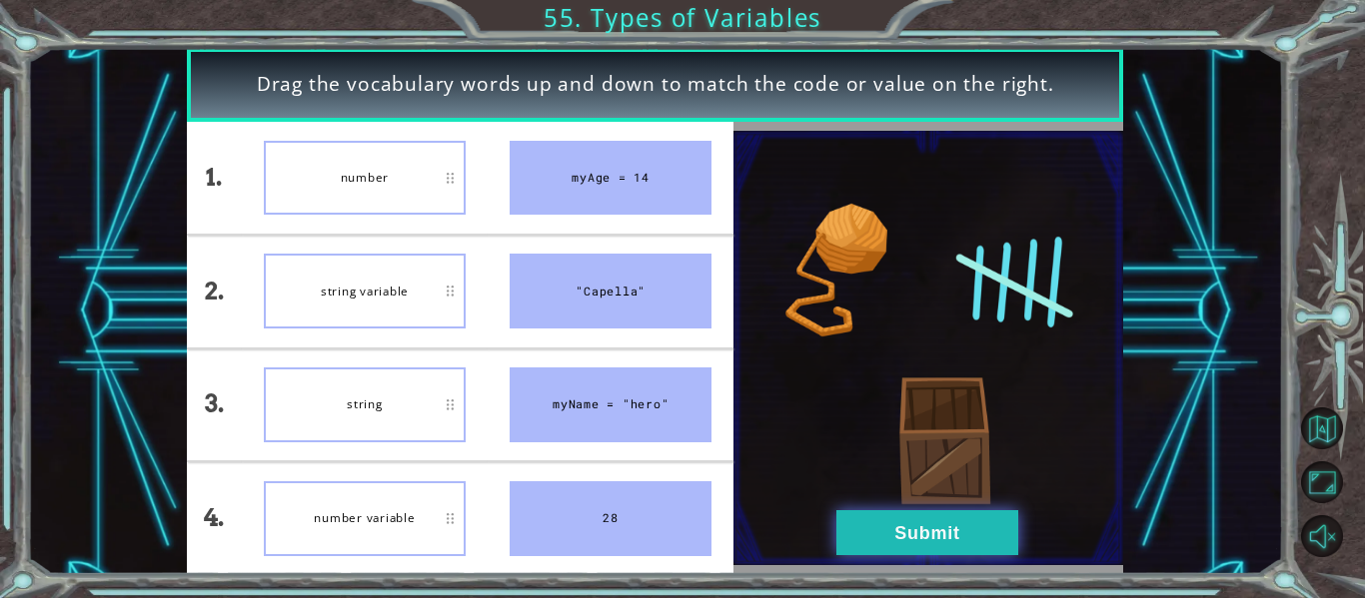
click at [895, 539] on button "Submit" at bounding box center [927, 532] width 182 height 45
